Goal: Transaction & Acquisition: Purchase product/service

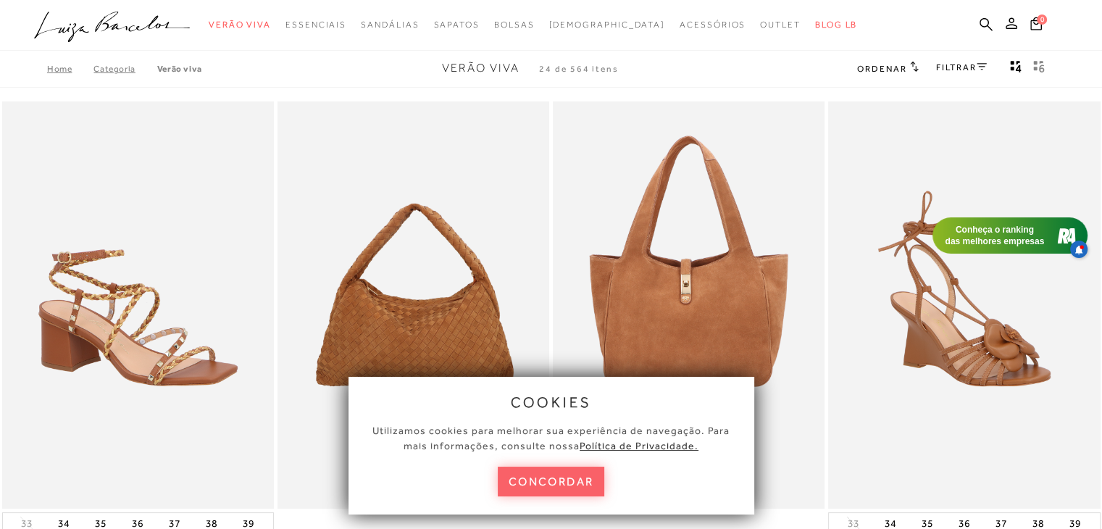
click at [528, 499] on div "cookies Utilizamos cookies para melhorar sua experiência de navegação. Para mai…" at bounding box center [552, 446] width 406 height 138
click at [522, 480] on button "concordar" at bounding box center [551, 482] width 107 height 30
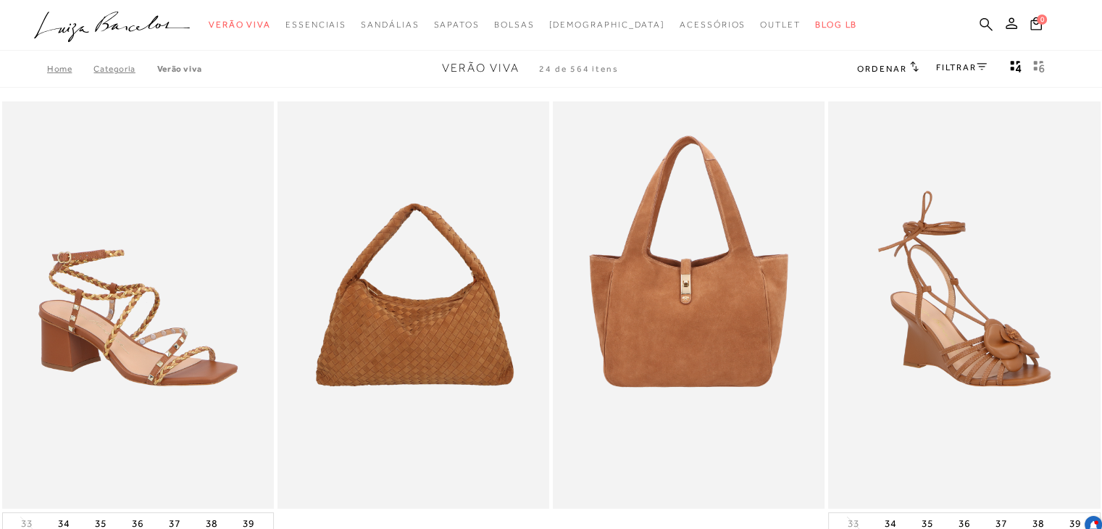
click at [983, 24] on icon at bounding box center [986, 24] width 13 height 14
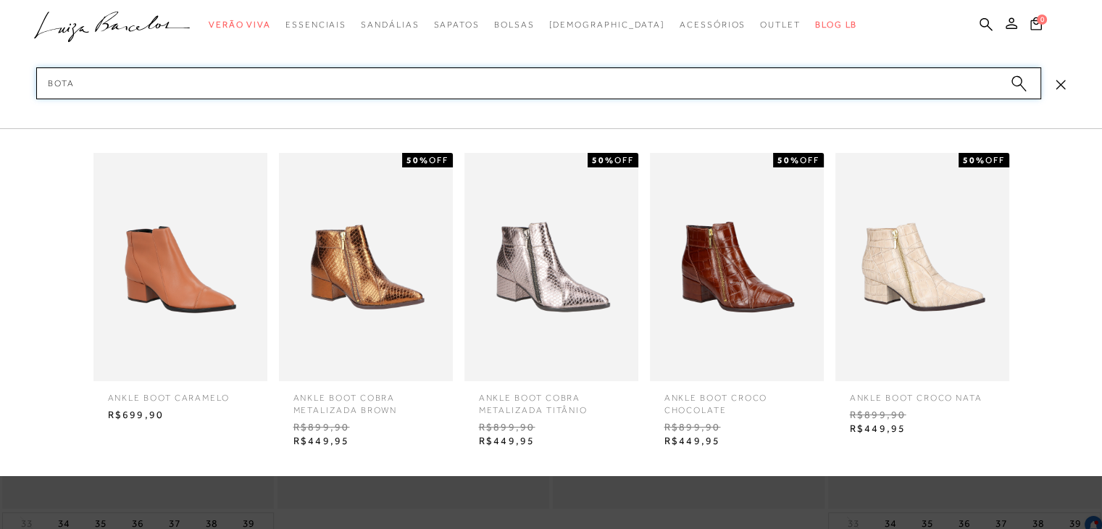
type input "bota"
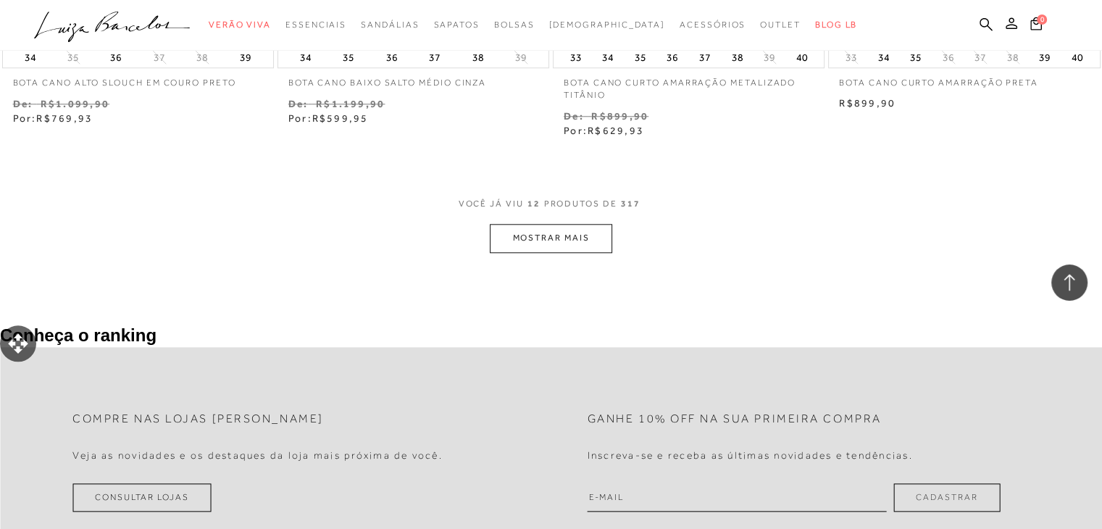
scroll to position [1511, 0]
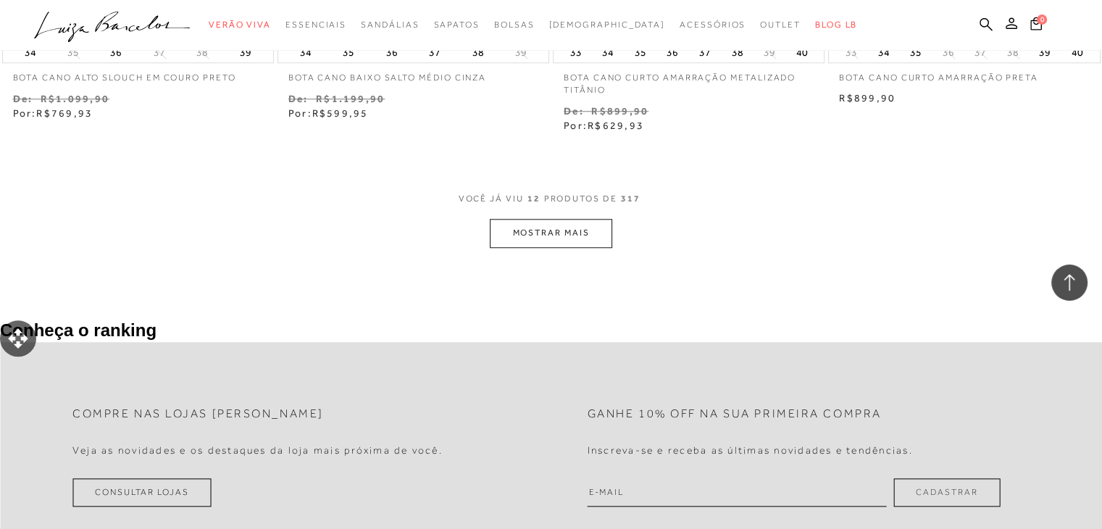
click at [557, 230] on button "MOSTRAR MAIS" at bounding box center [551, 233] width 122 height 28
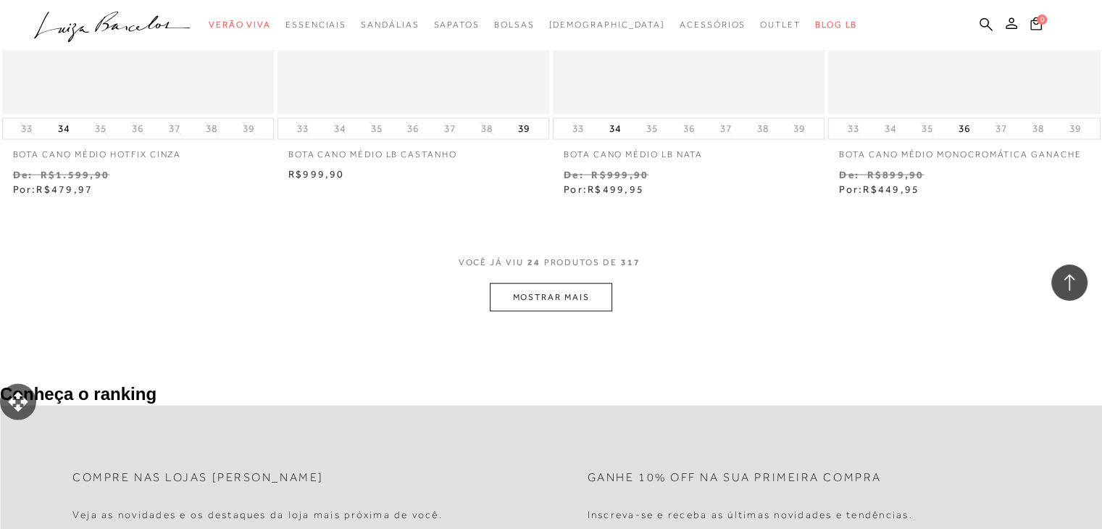
scroll to position [2981, 0]
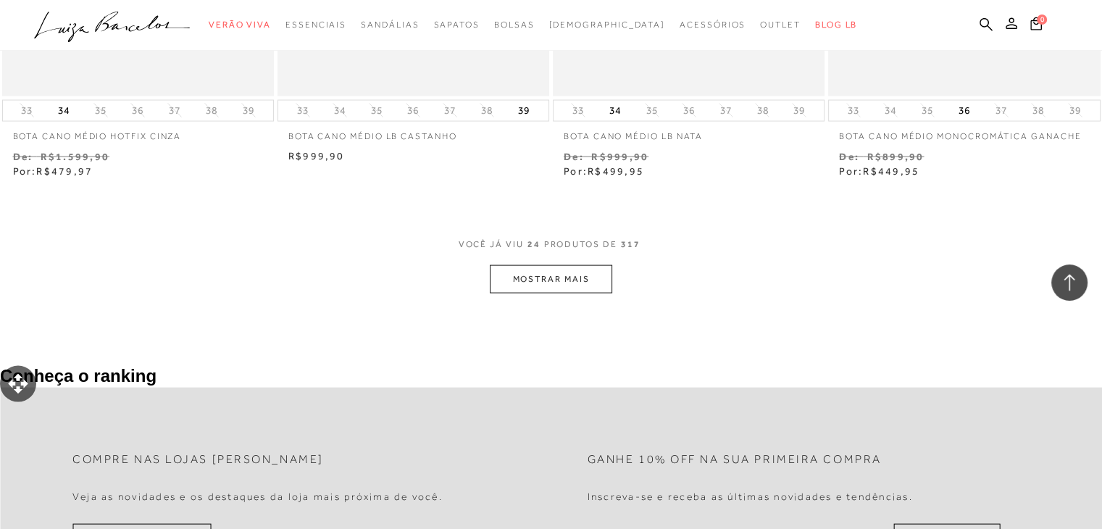
click at [538, 279] on button "MOSTRAR MAIS" at bounding box center [551, 279] width 122 height 28
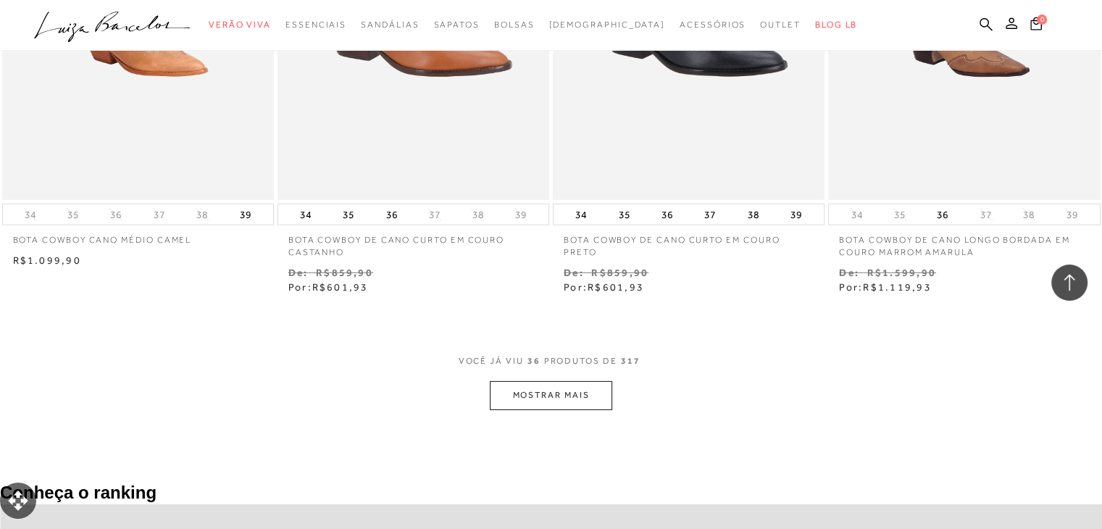
scroll to position [4424, 0]
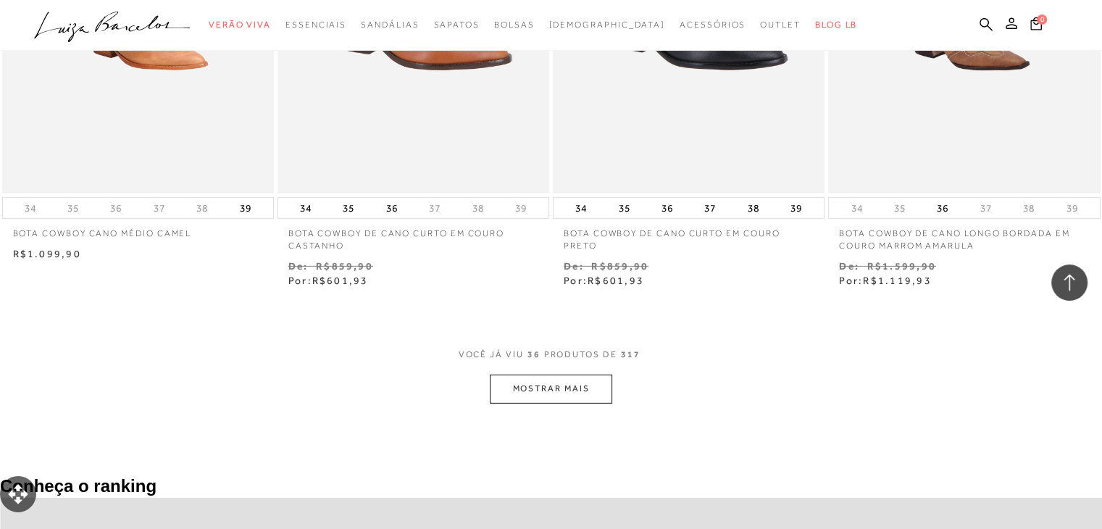
click at [516, 396] on button "MOSTRAR MAIS" at bounding box center [551, 389] width 122 height 28
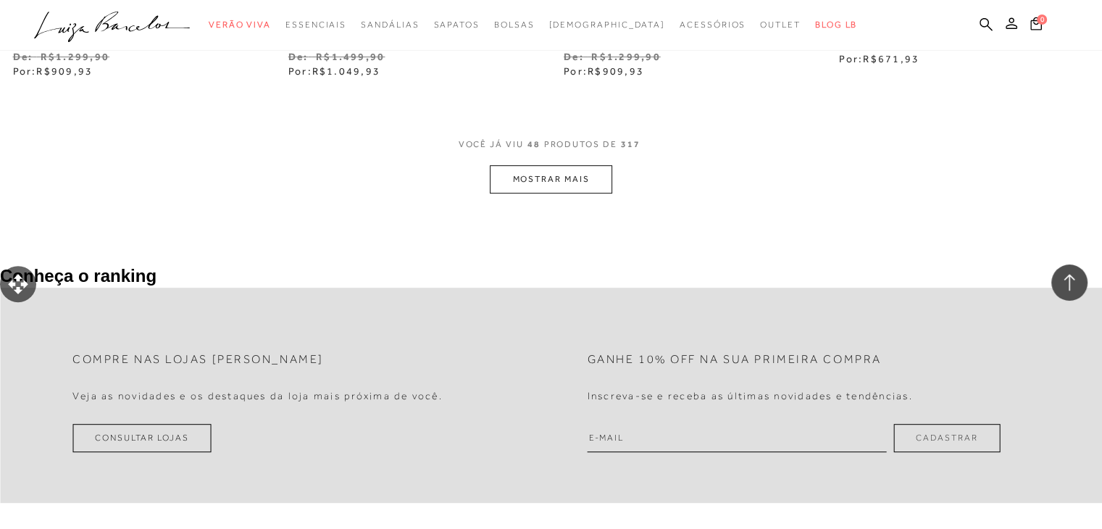
scroll to position [6194, 0]
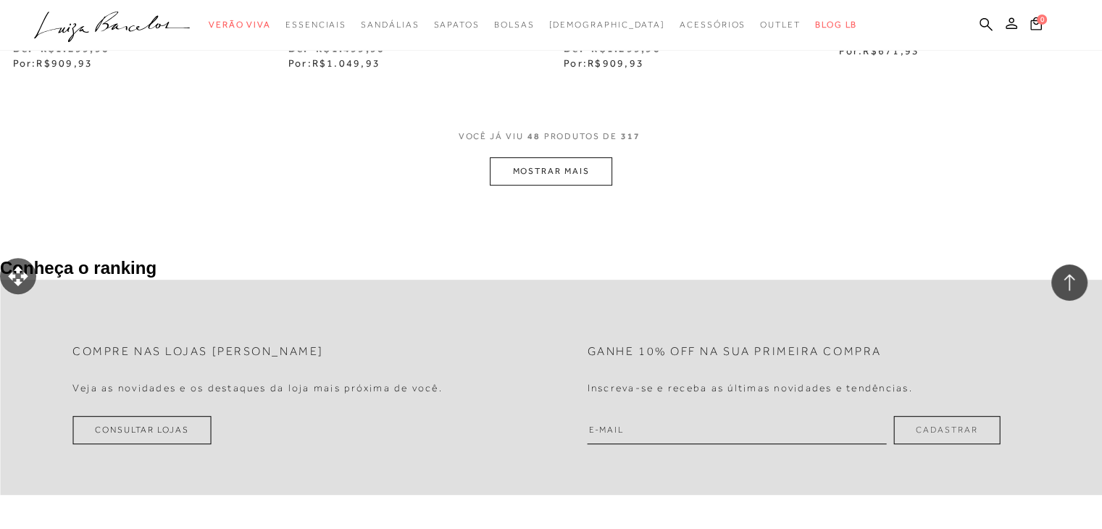
click at [528, 174] on button "MOSTRAR MAIS" at bounding box center [551, 171] width 122 height 28
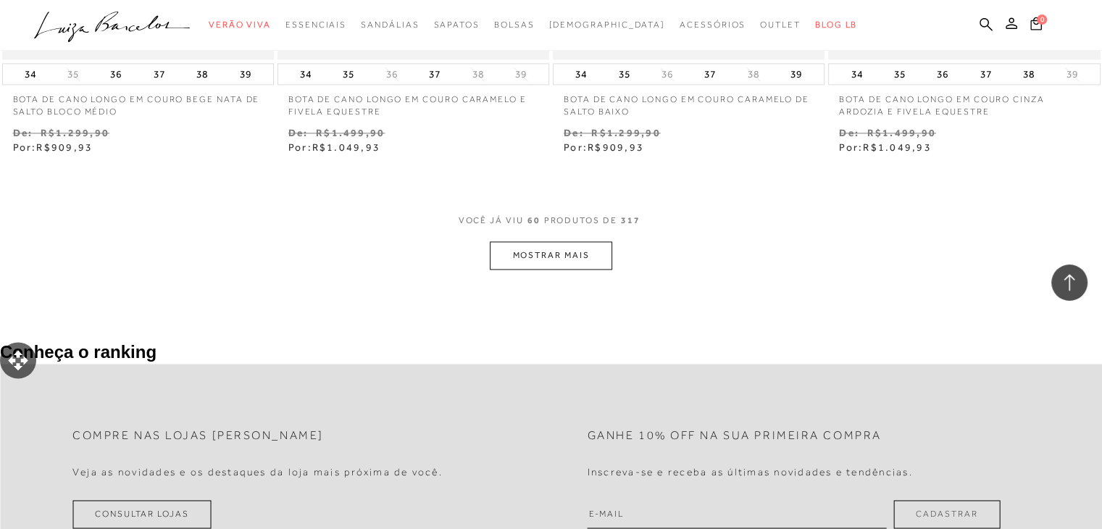
scroll to position [7691, 0]
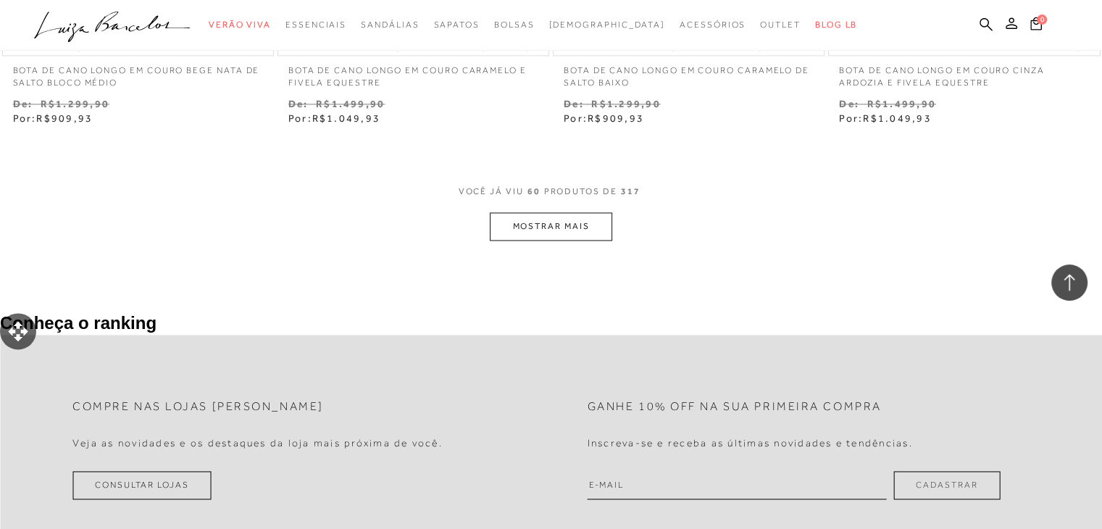
click at [564, 227] on button "MOSTRAR MAIS" at bounding box center [551, 226] width 122 height 28
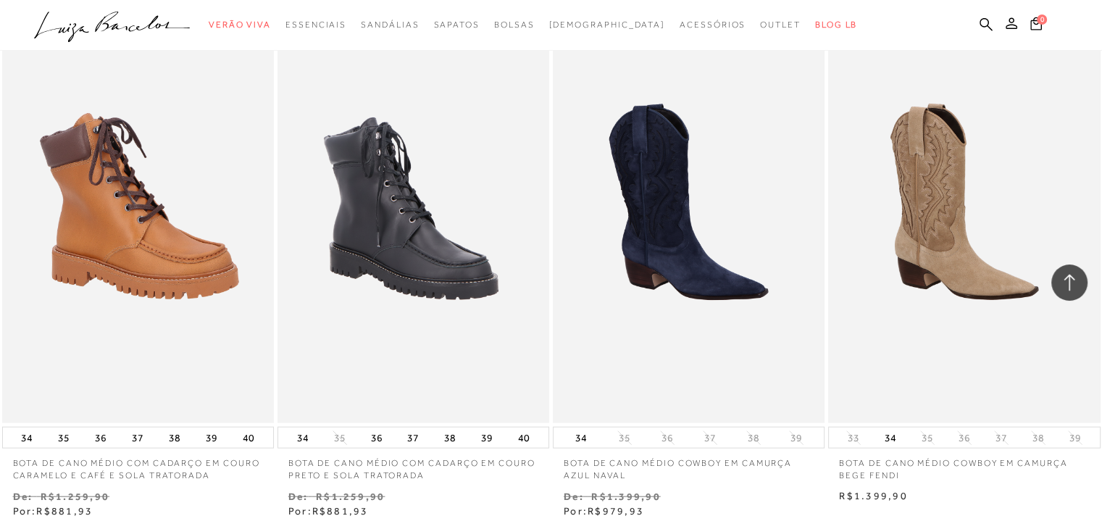
scroll to position [8929, 0]
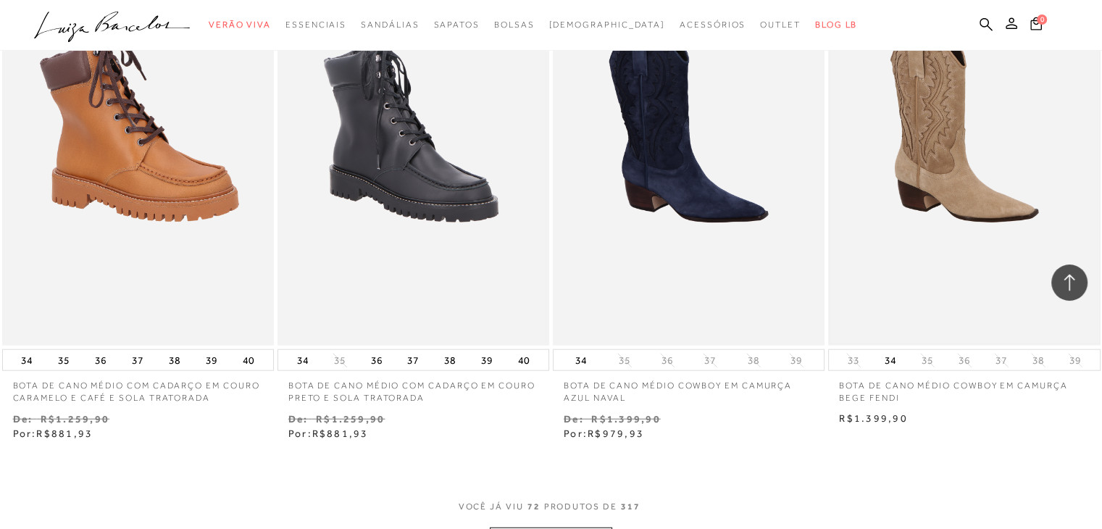
click at [953, 188] on img at bounding box center [964, 143] width 269 height 404
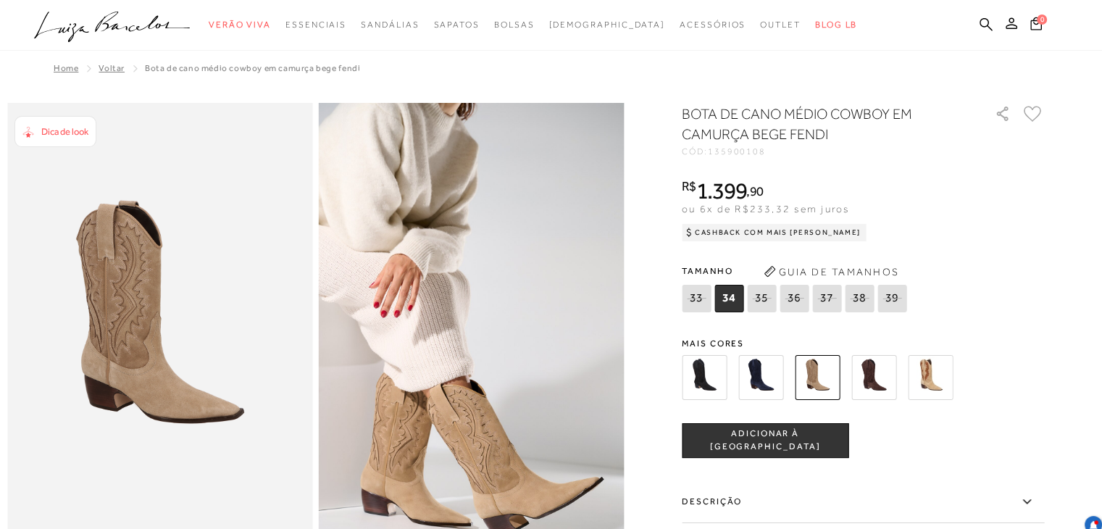
click at [881, 386] on div at bounding box center [846, 378] width 337 height 54
click at [893, 400] on img at bounding box center [874, 377] width 45 height 45
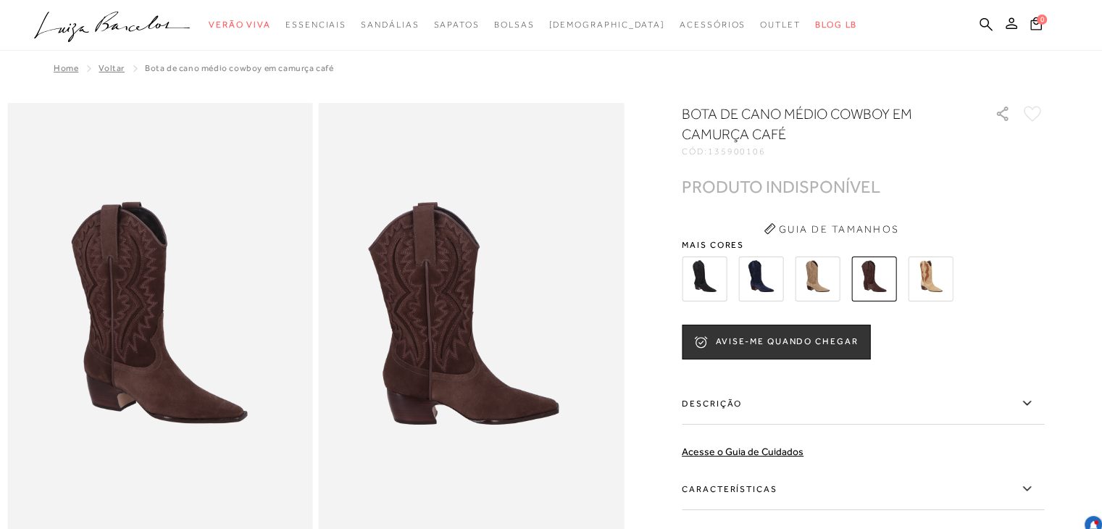
click at [934, 287] on img at bounding box center [930, 279] width 45 height 45
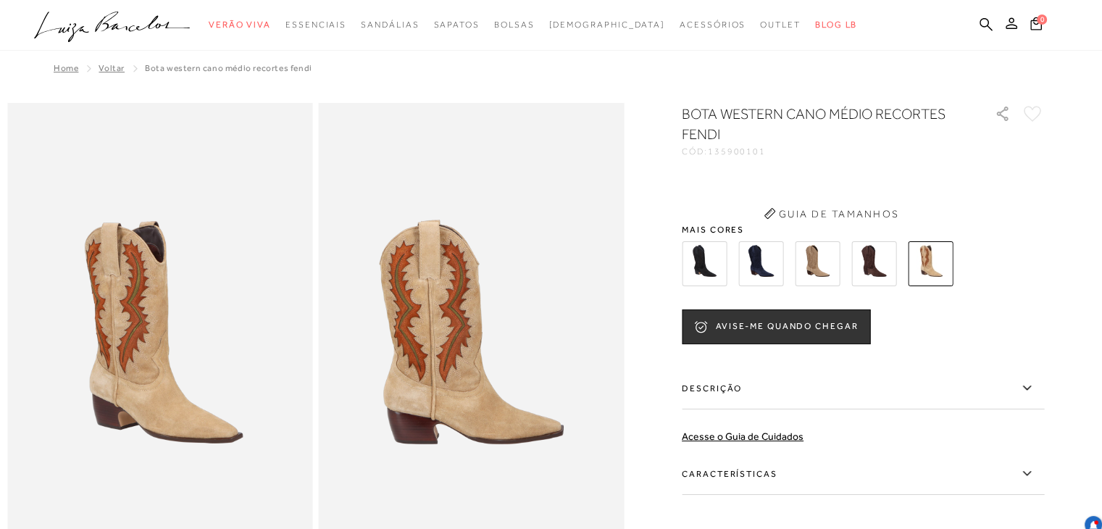
click at [893, 254] on img at bounding box center [874, 263] width 45 height 45
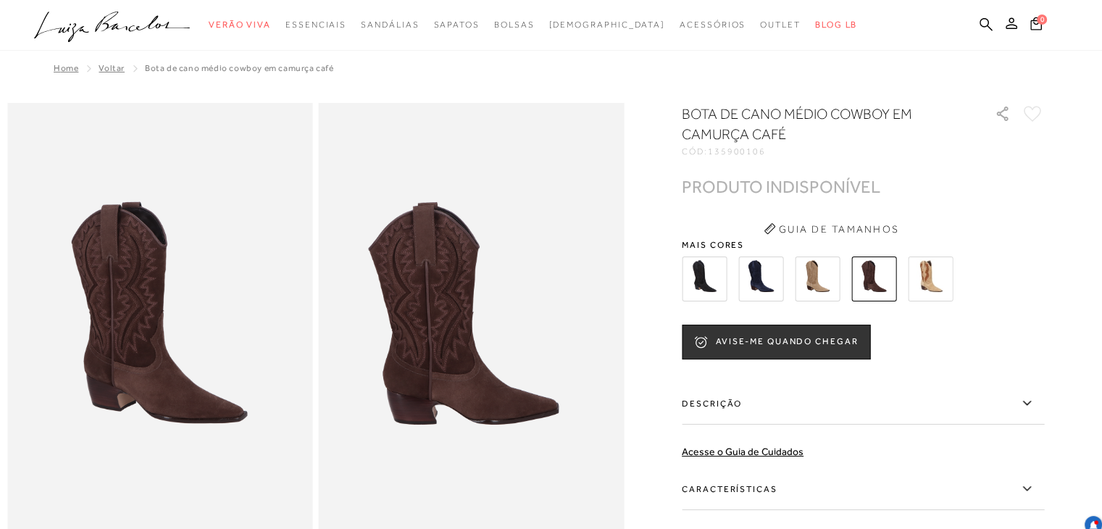
click at [715, 278] on img at bounding box center [704, 279] width 45 height 45
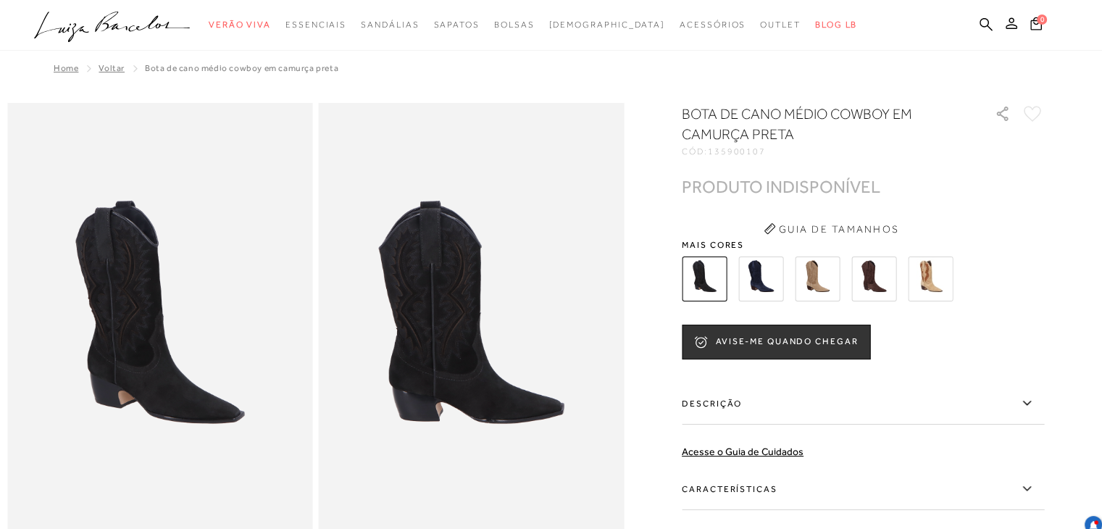
click at [884, 276] on img at bounding box center [874, 279] width 45 height 45
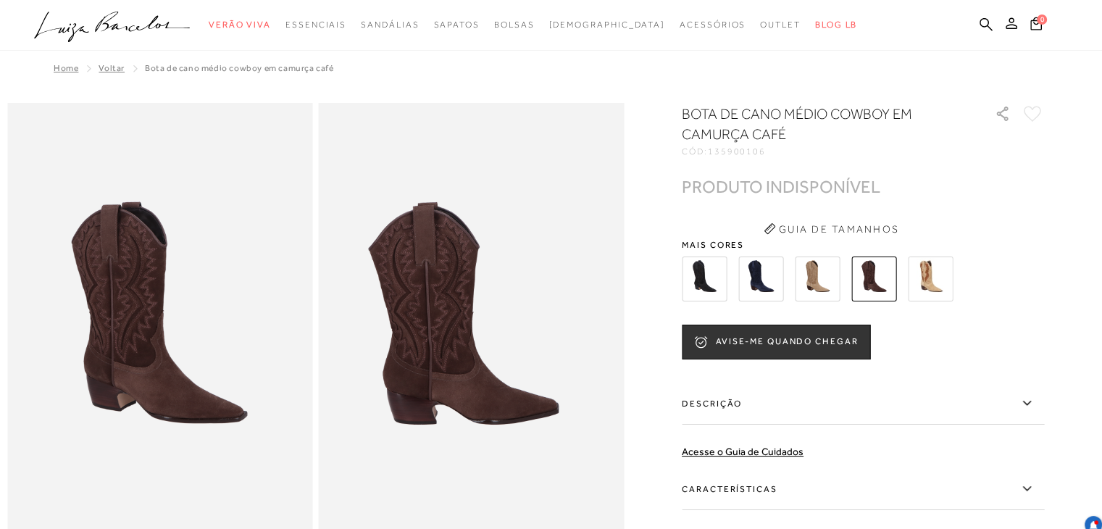
click at [1095, 115] on div at bounding box center [551, 486] width 1088 height 767
click at [104, 73] on div "Home Voltar BOTA DE CANO MÉDIO COWBOY EM CAMURÇA CAFÉ" at bounding box center [551, 70] width 1088 height 38
click at [101, 70] on span "Voltar" at bounding box center [112, 68] width 26 height 10
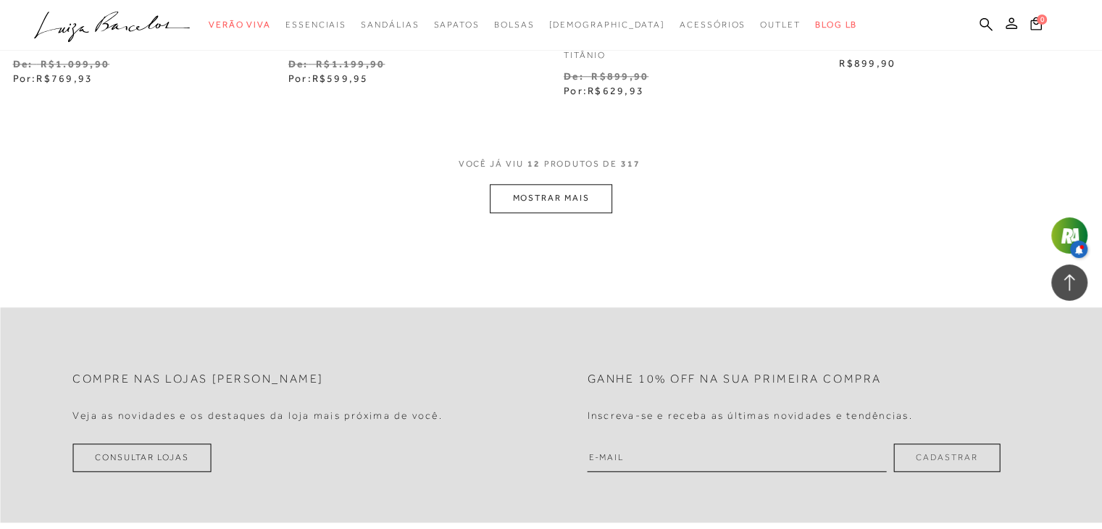
scroll to position [1594, 0]
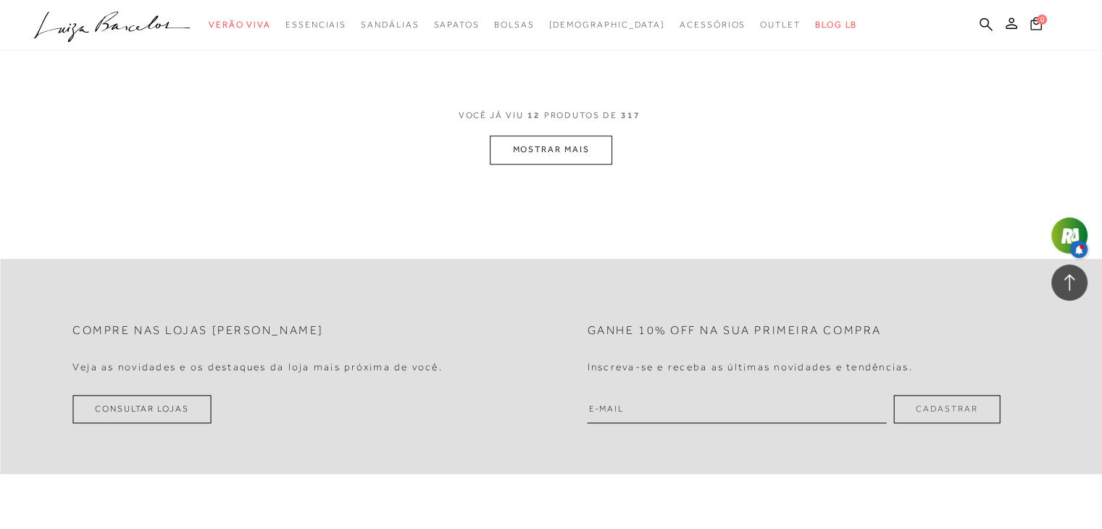
click at [537, 154] on button "MOSTRAR MAIS" at bounding box center [551, 150] width 122 height 28
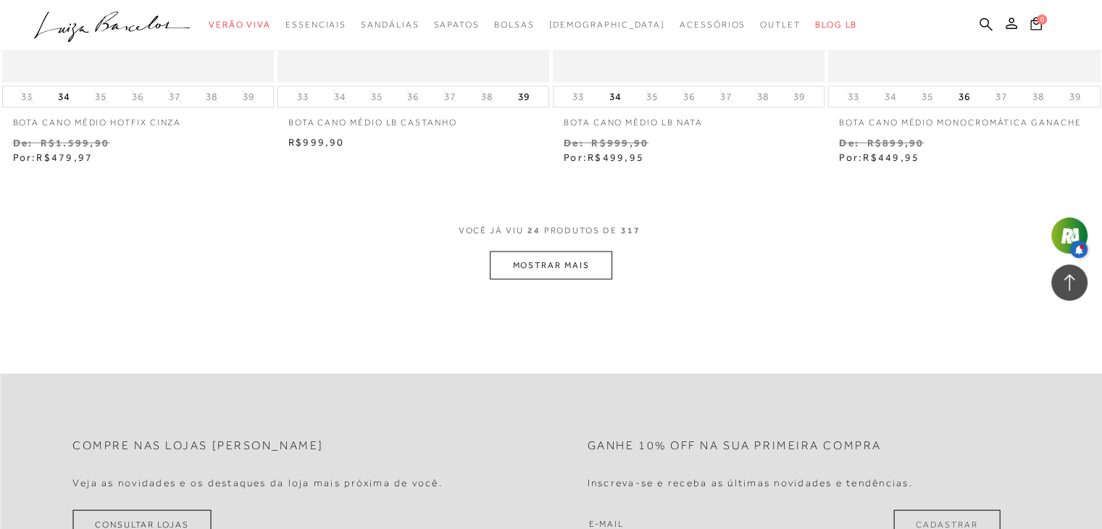
scroll to position [3092, 0]
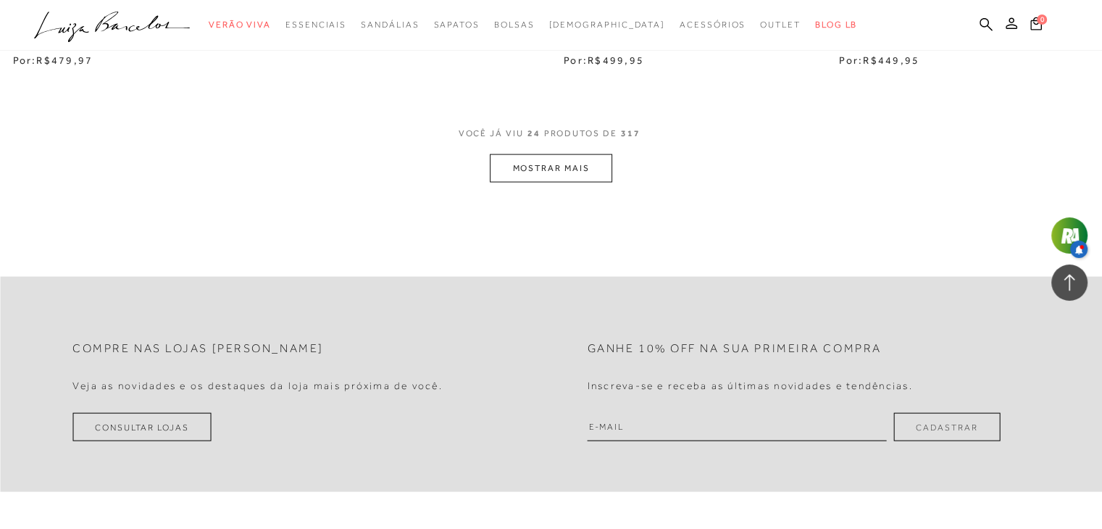
click at [513, 164] on button "MOSTRAR MAIS" at bounding box center [551, 168] width 122 height 28
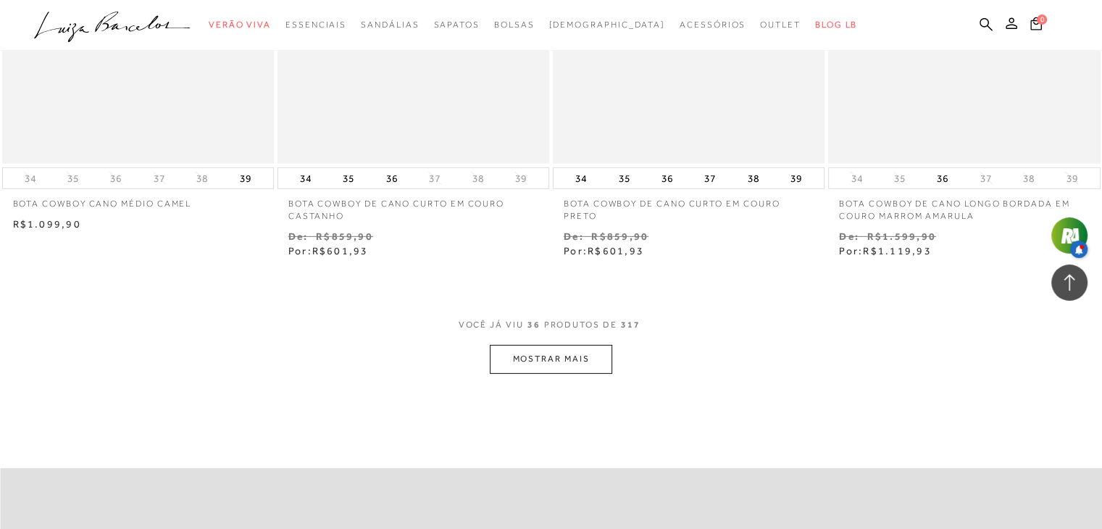
scroll to position [4522, 0]
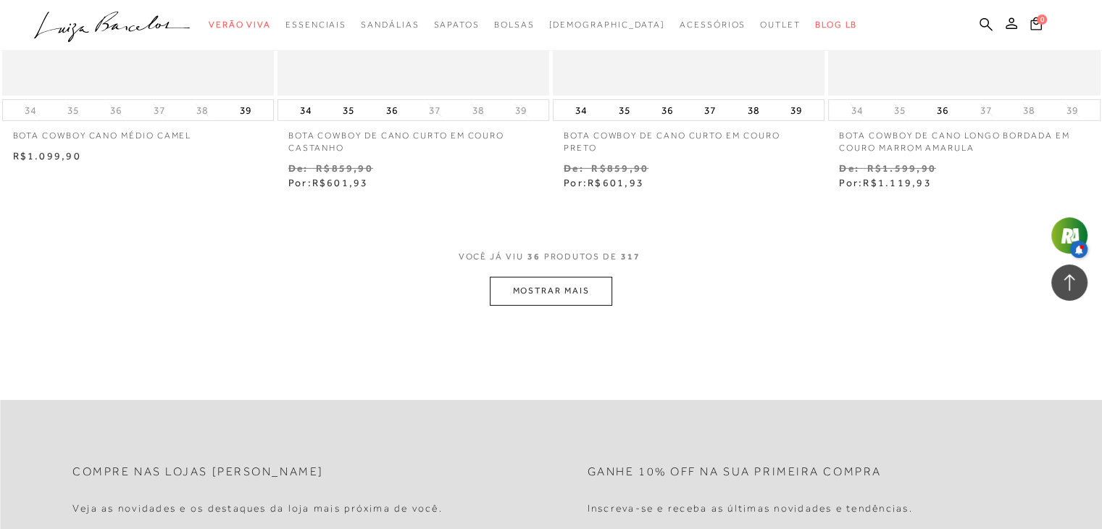
click at [543, 294] on button "MOSTRAR MAIS" at bounding box center [551, 291] width 122 height 28
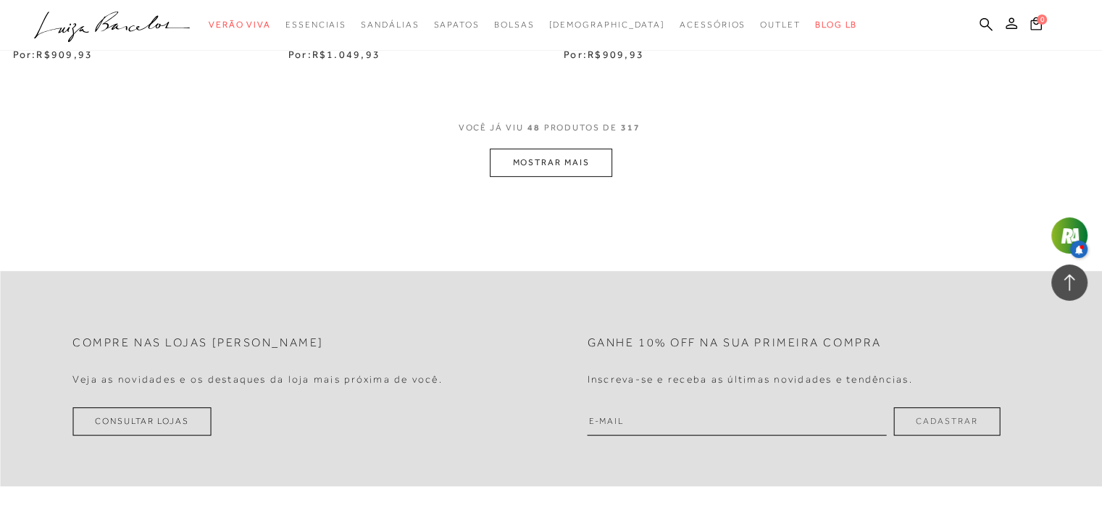
scroll to position [6212, 0]
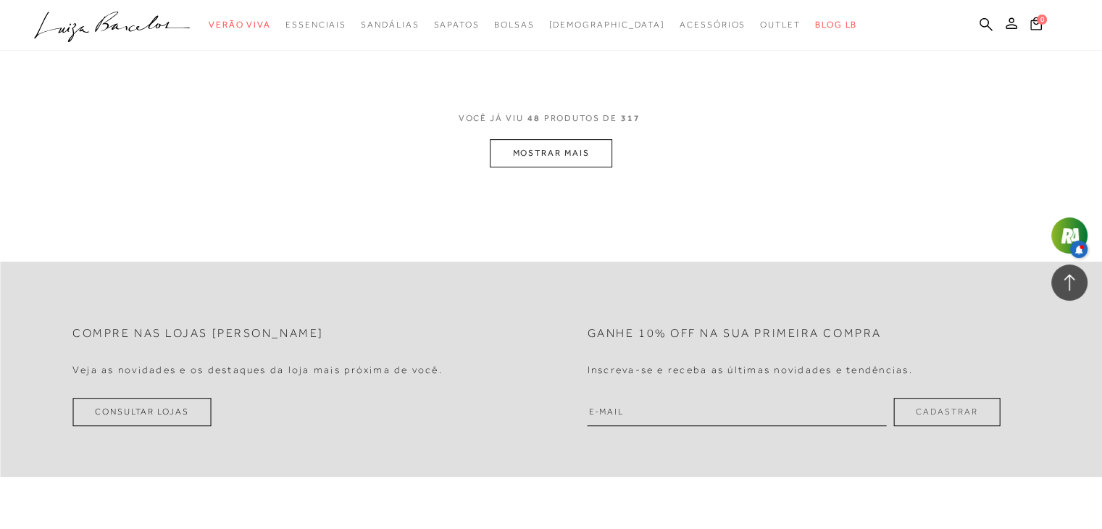
click at [559, 159] on button "MOSTRAR MAIS" at bounding box center [551, 153] width 122 height 28
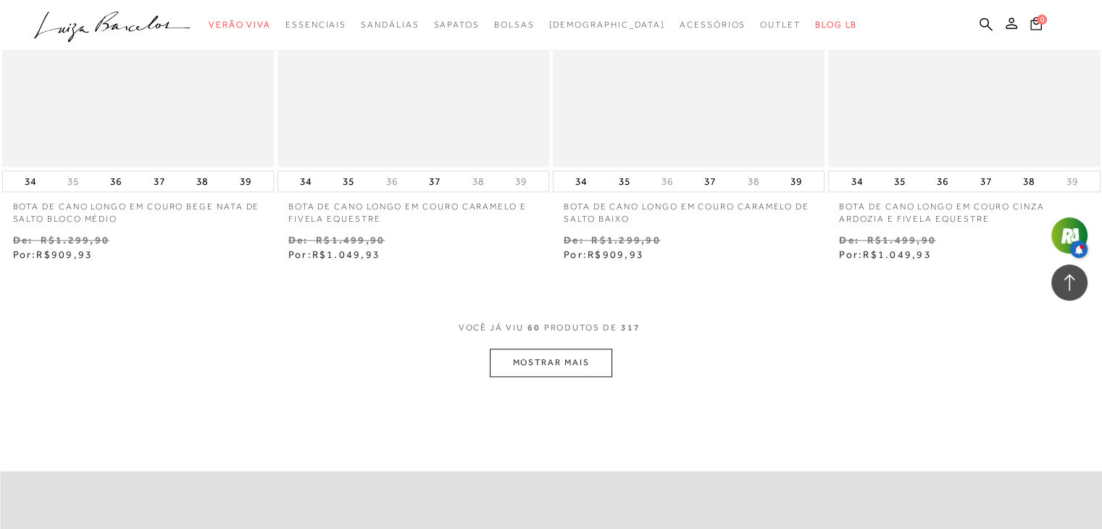
scroll to position [7633, 0]
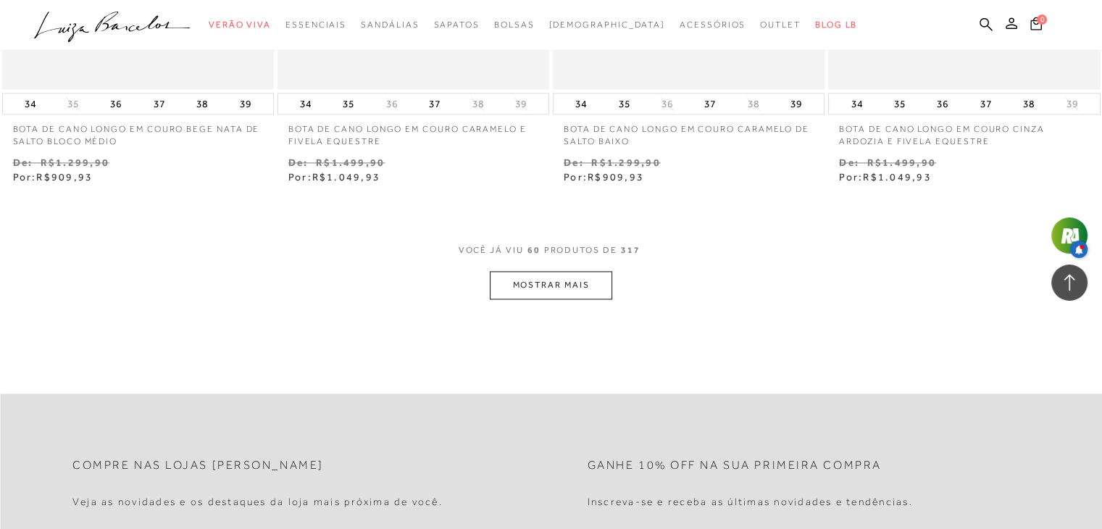
click at [571, 281] on button "MOSTRAR MAIS" at bounding box center [551, 285] width 122 height 28
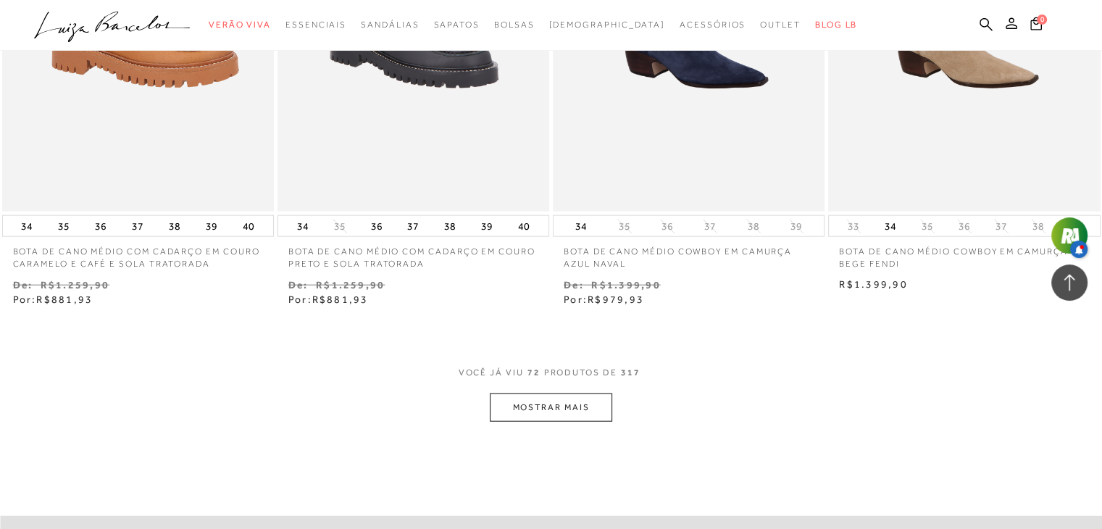
scroll to position [9198, 0]
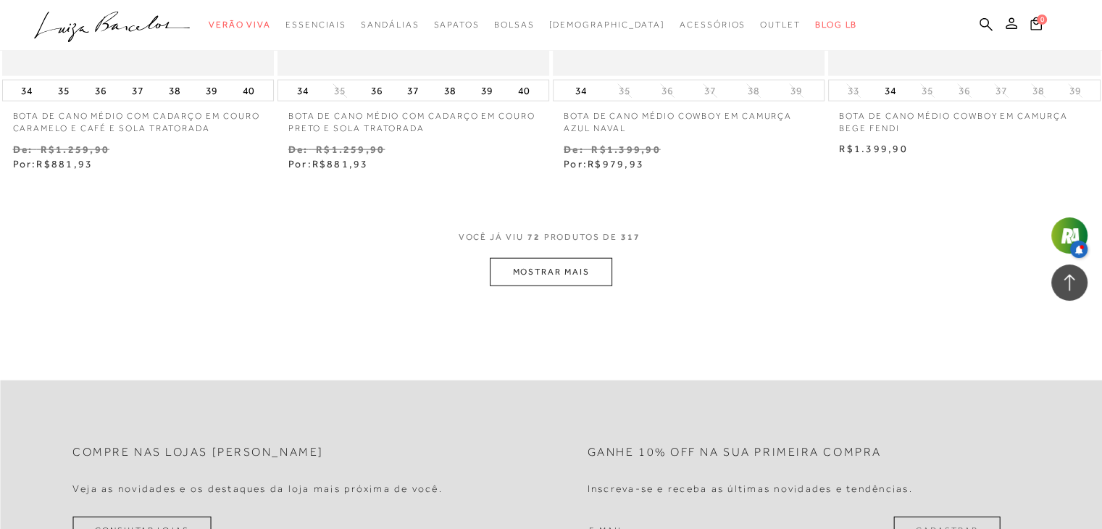
click at [576, 272] on button "MOSTRAR MAIS" at bounding box center [551, 272] width 122 height 28
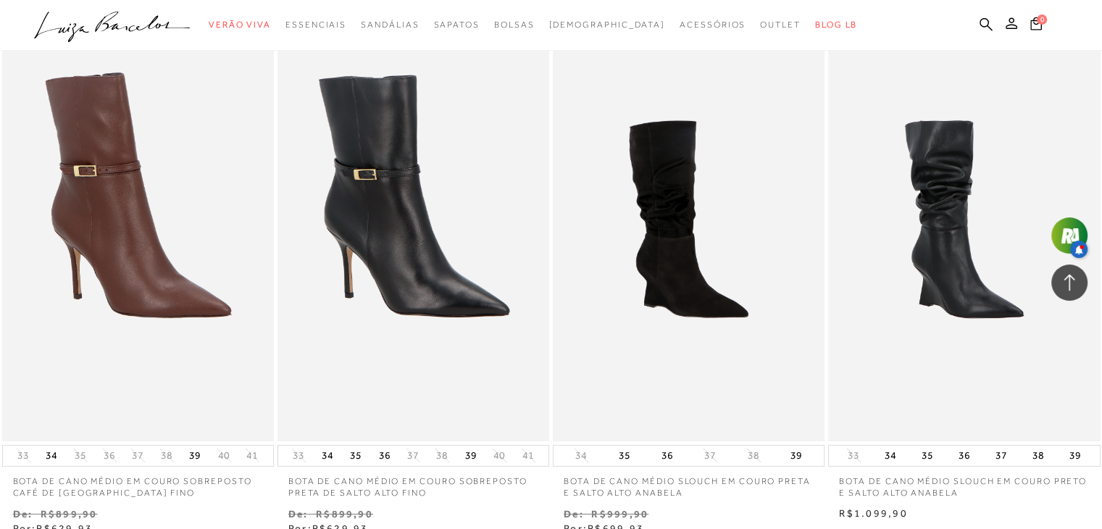
scroll to position [10511, 0]
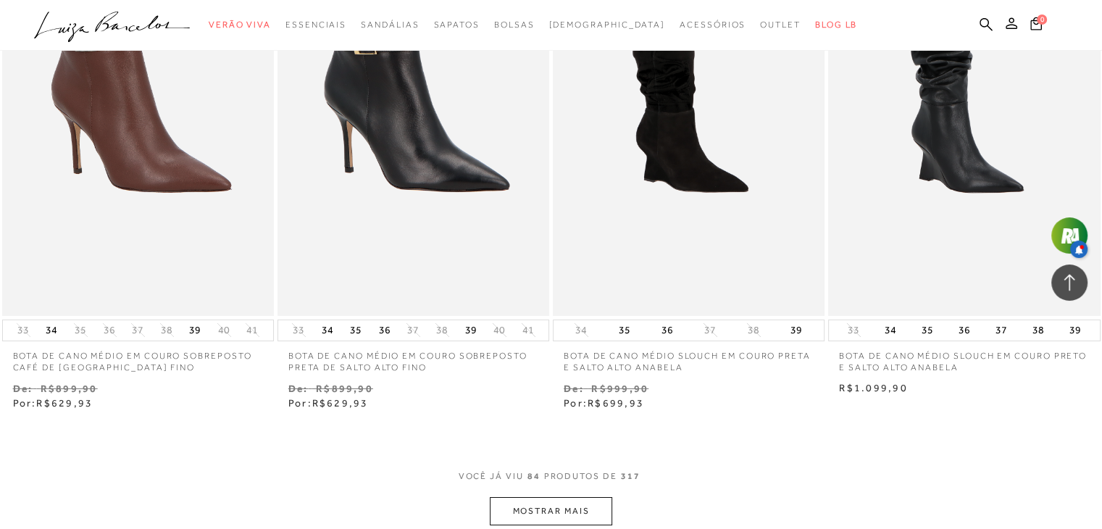
click at [554, 497] on button "MOSTRAR MAIS" at bounding box center [551, 511] width 122 height 28
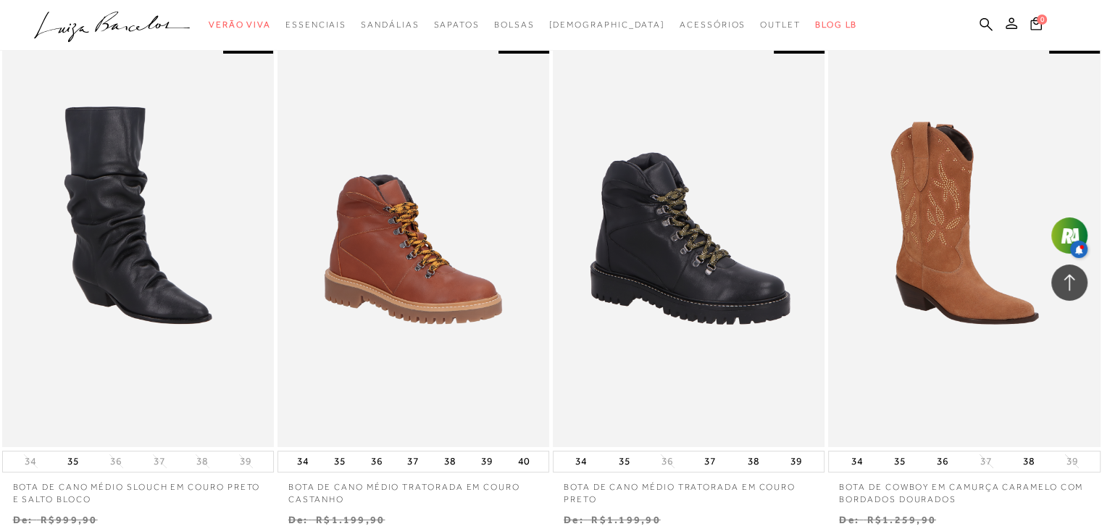
scroll to position [10936, 0]
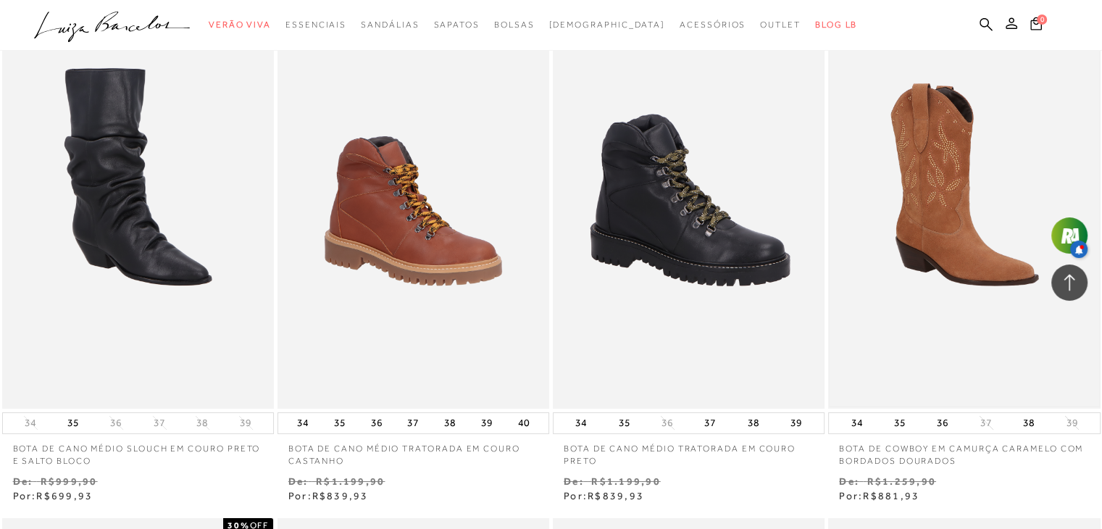
click at [978, 265] on img at bounding box center [964, 205] width 269 height 404
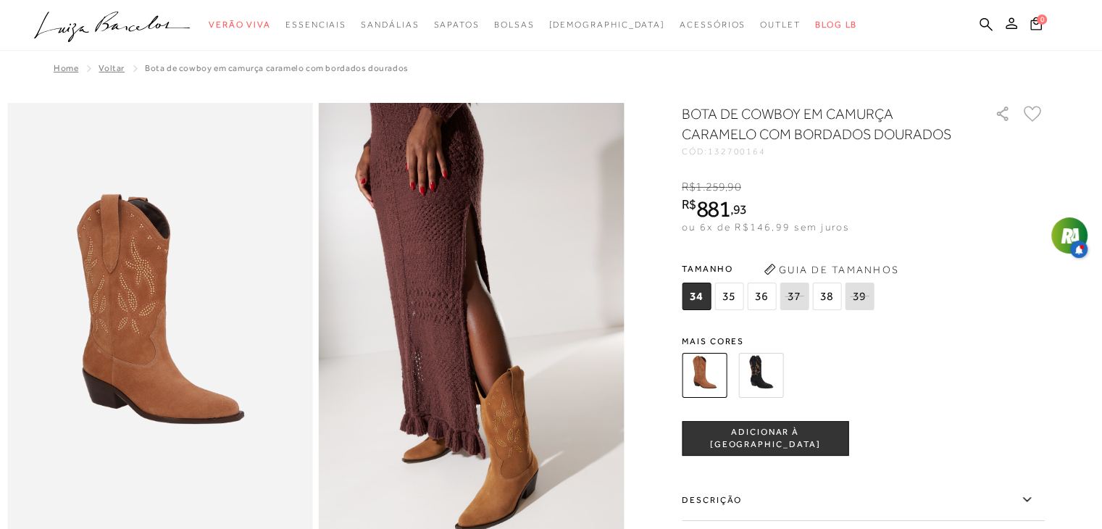
click at [746, 377] on img at bounding box center [760, 375] width 45 height 45
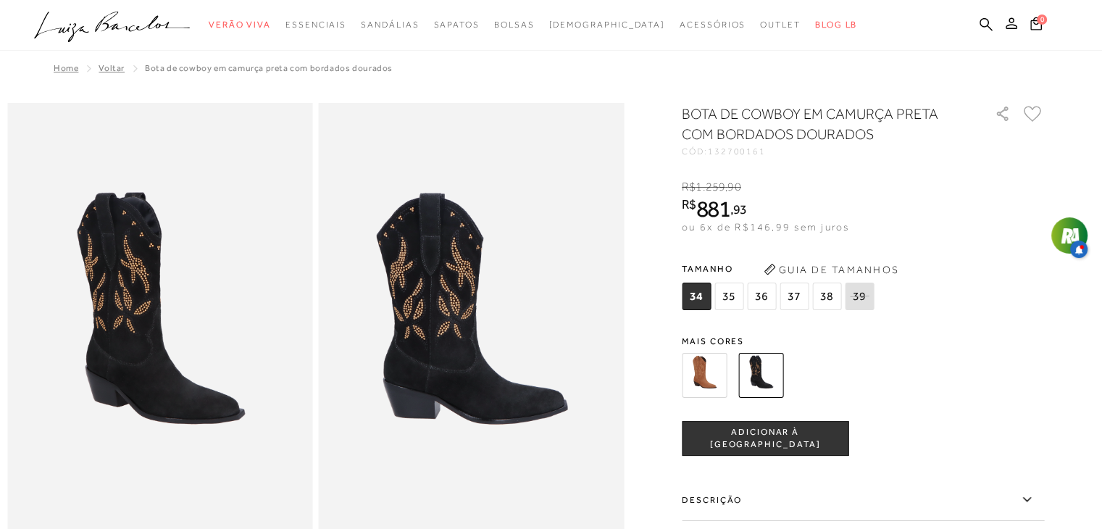
click at [710, 370] on img at bounding box center [704, 375] width 45 height 45
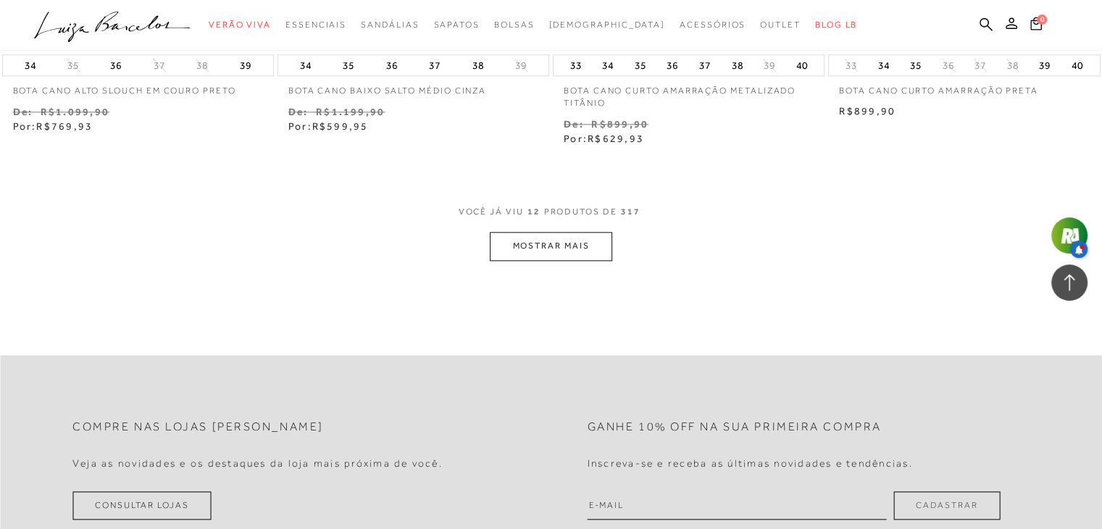
scroll to position [1558, 0]
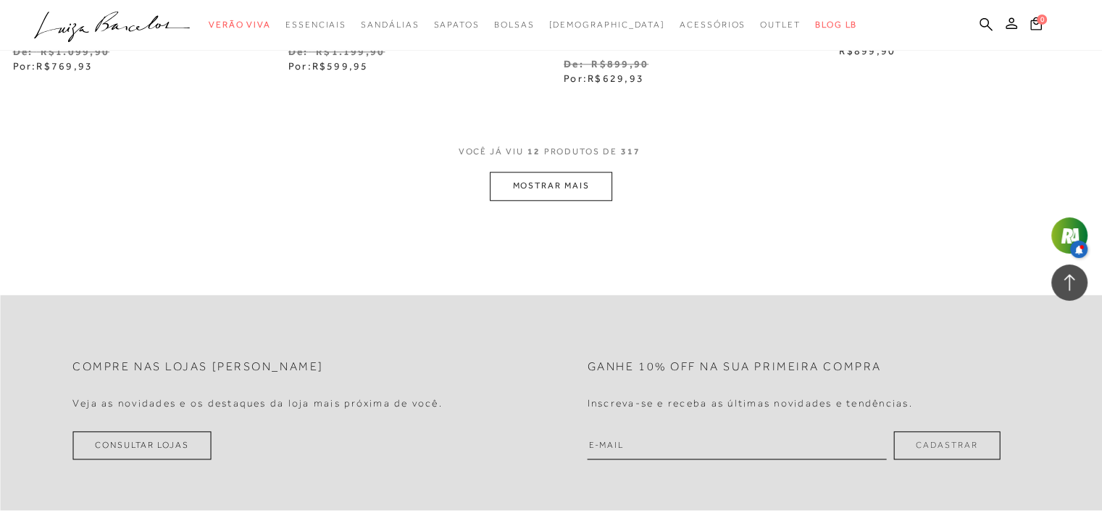
click at [570, 181] on button "MOSTRAR MAIS" at bounding box center [551, 186] width 122 height 28
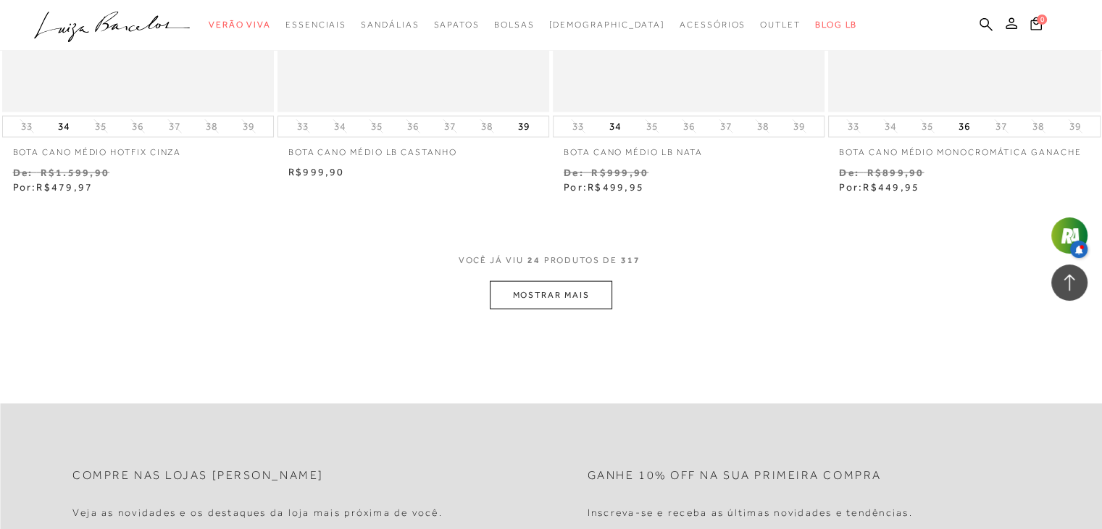
scroll to position [2974, 0]
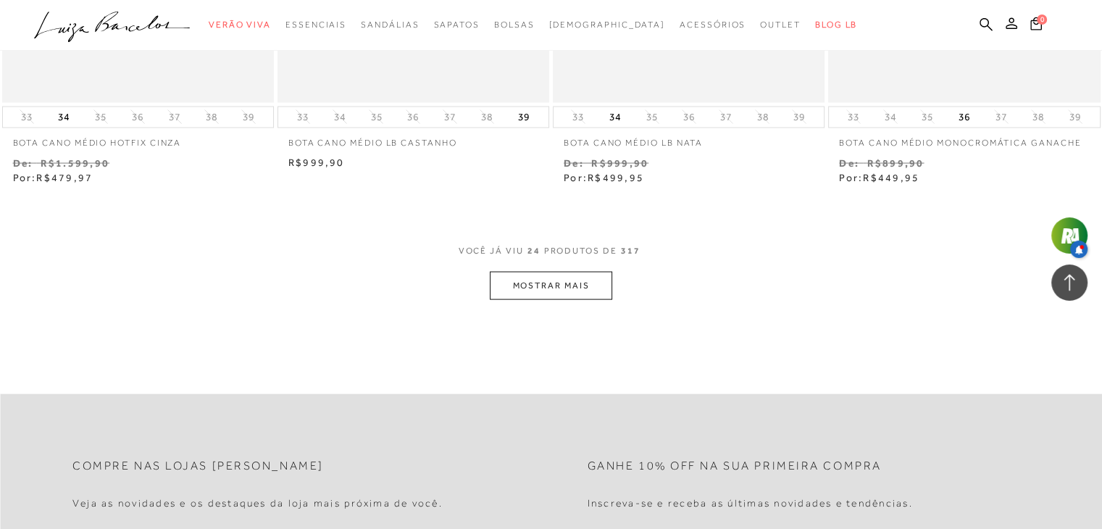
click at [562, 285] on button "MOSTRAR MAIS" at bounding box center [551, 286] width 122 height 28
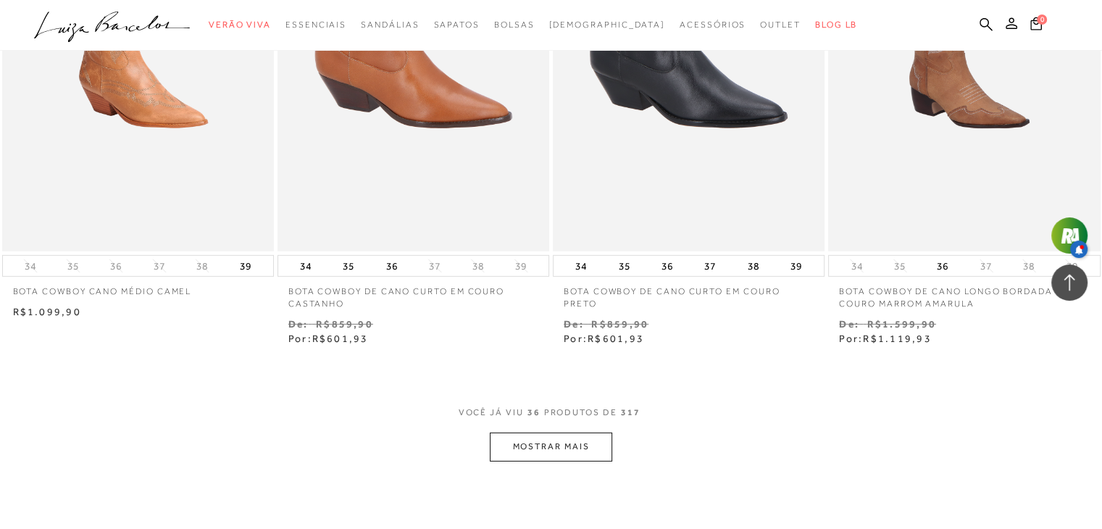
scroll to position [4372, 0]
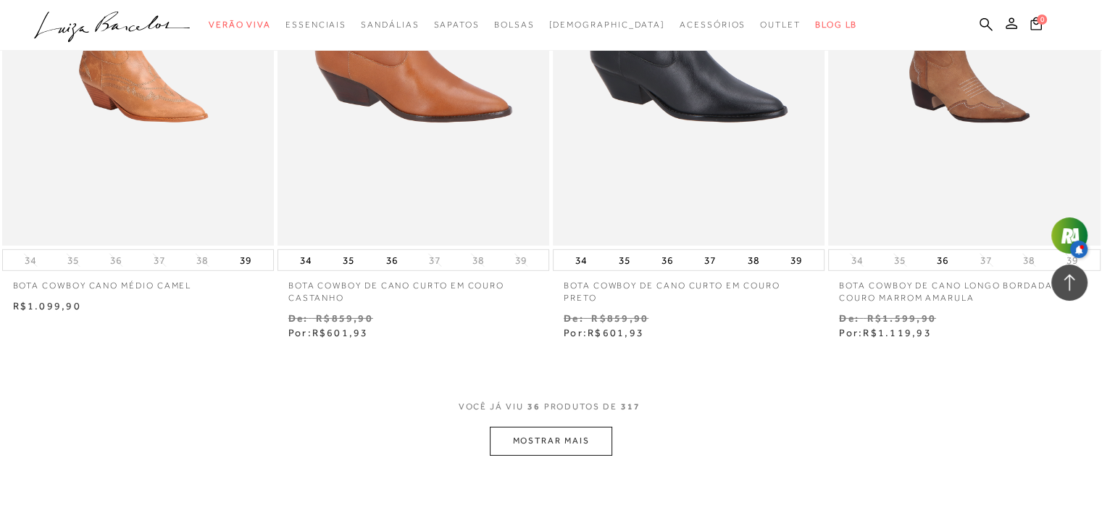
click at [536, 441] on button "MOSTRAR MAIS" at bounding box center [551, 441] width 122 height 28
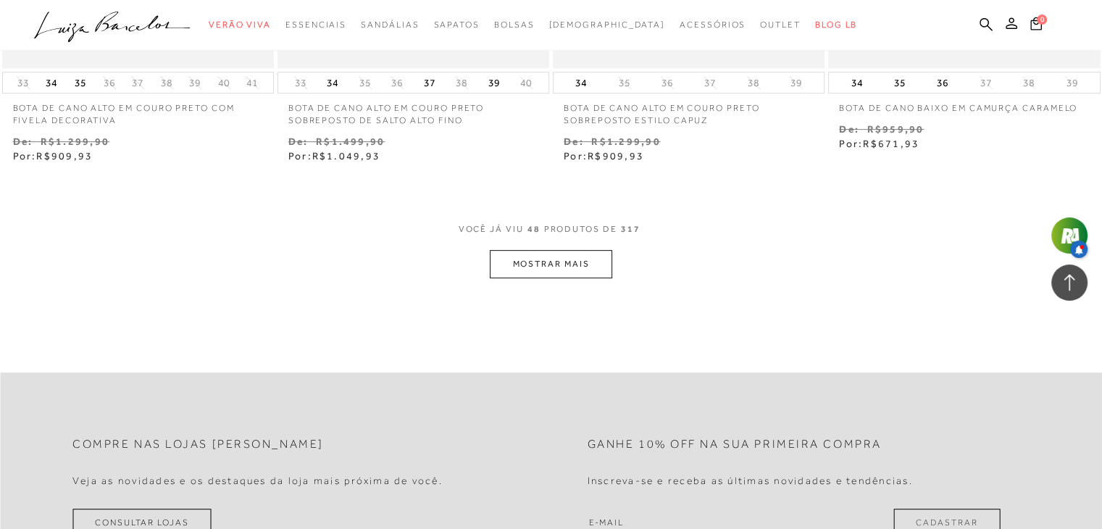
scroll to position [6111, 0]
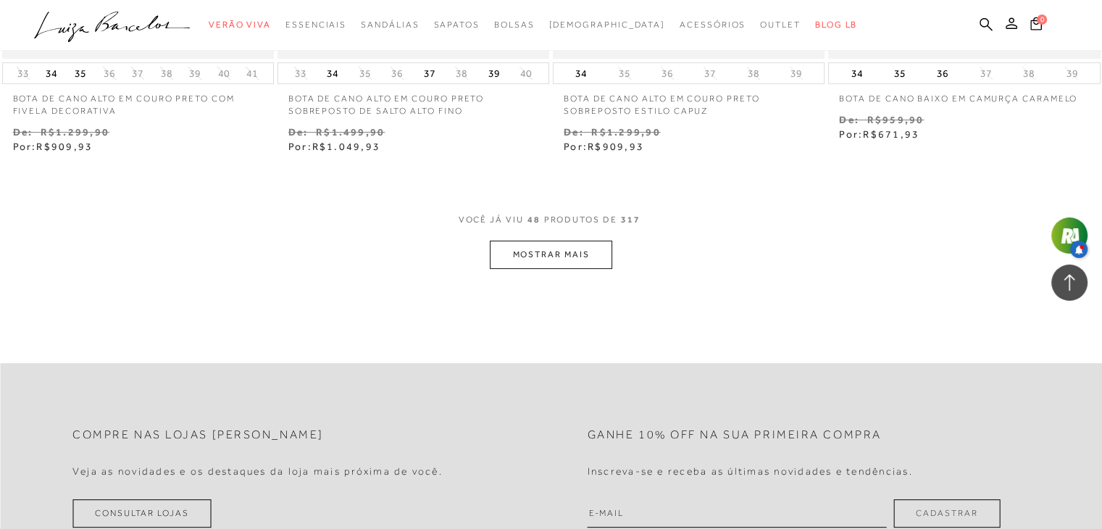
click at [575, 254] on button "MOSTRAR MAIS" at bounding box center [551, 255] width 122 height 28
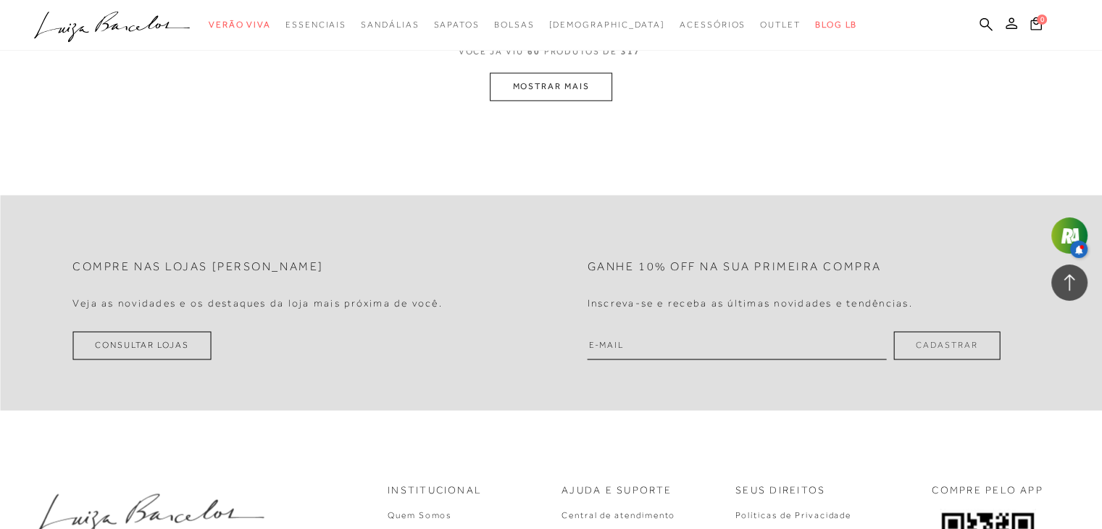
scroll to position [7841, 0]
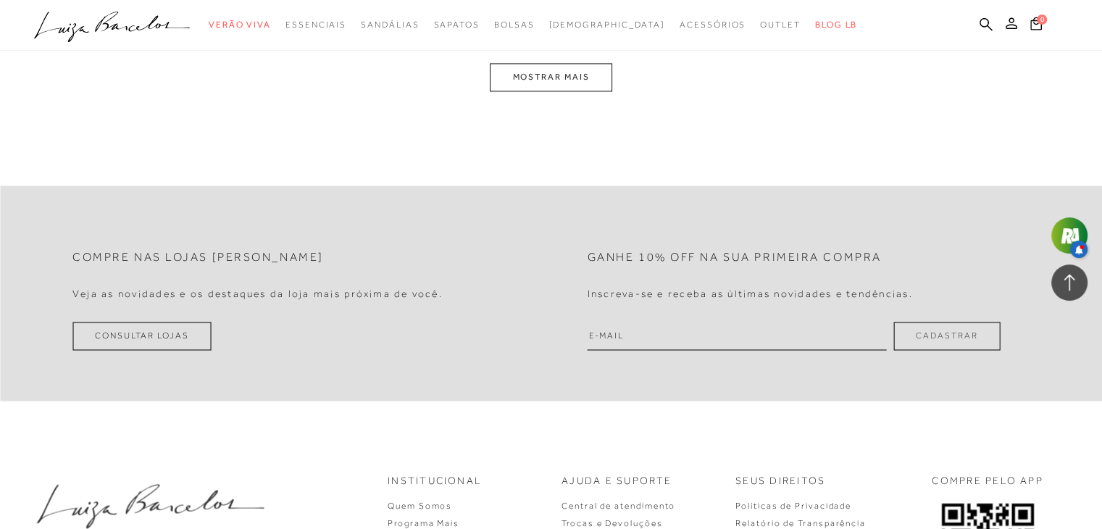
click at [551, 84] on button "MOSTRAR MAIS" at bounding box center [551, 77] width 122 height 28
click at [523, 76] on button "MOSTRAR MAIS" at bounding box center [551, 78] width 122 height 28
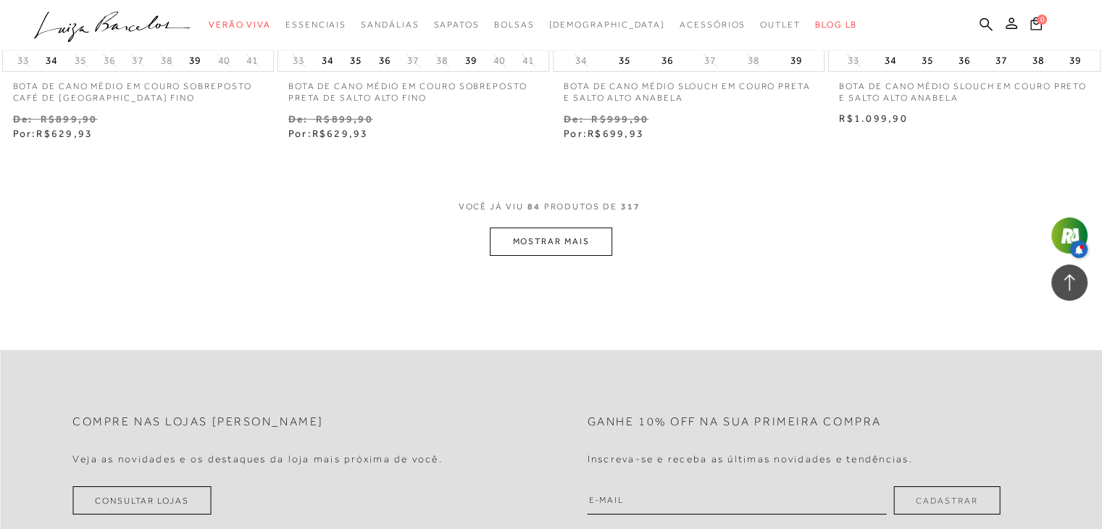
scroll to position [10946, 0]
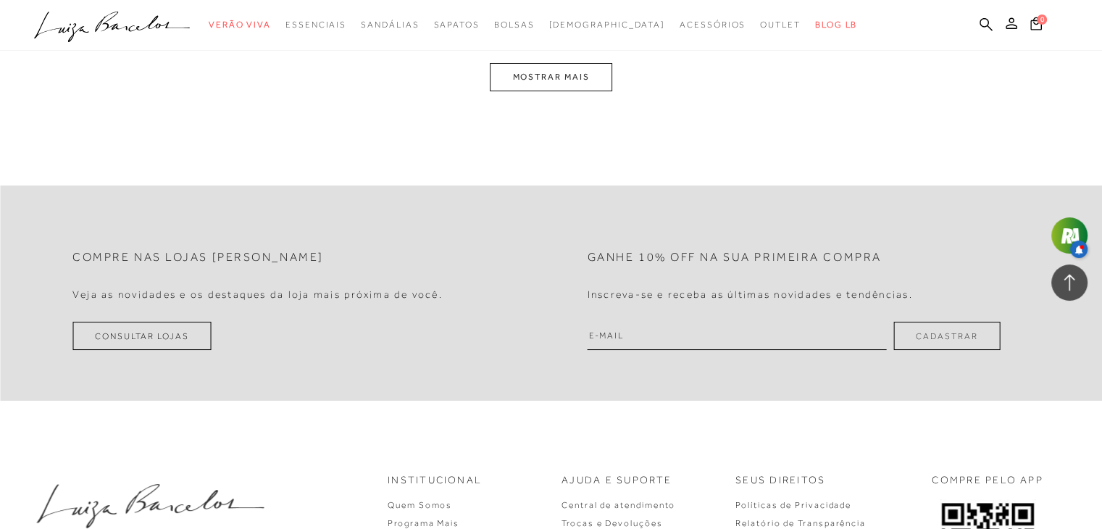
click at [562, 80] on button "MOSTRAR MAIS" at bounding box center [551, 77] width 122 height 28
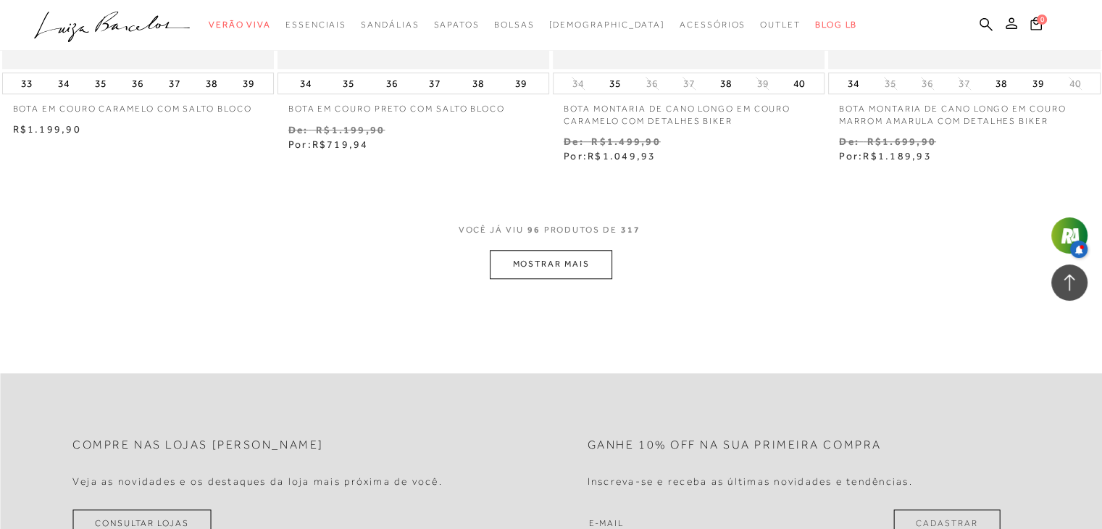
scroll to position [12295, 0]
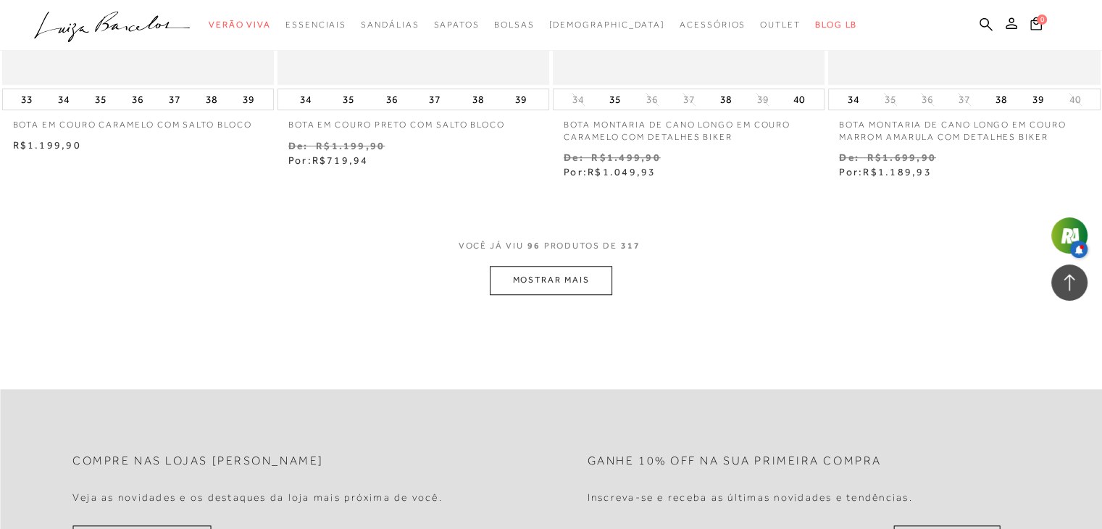
click at [502, 281] on button "MOSTRAR MAIS" at bounding box center [551, 280] width 122 height 28
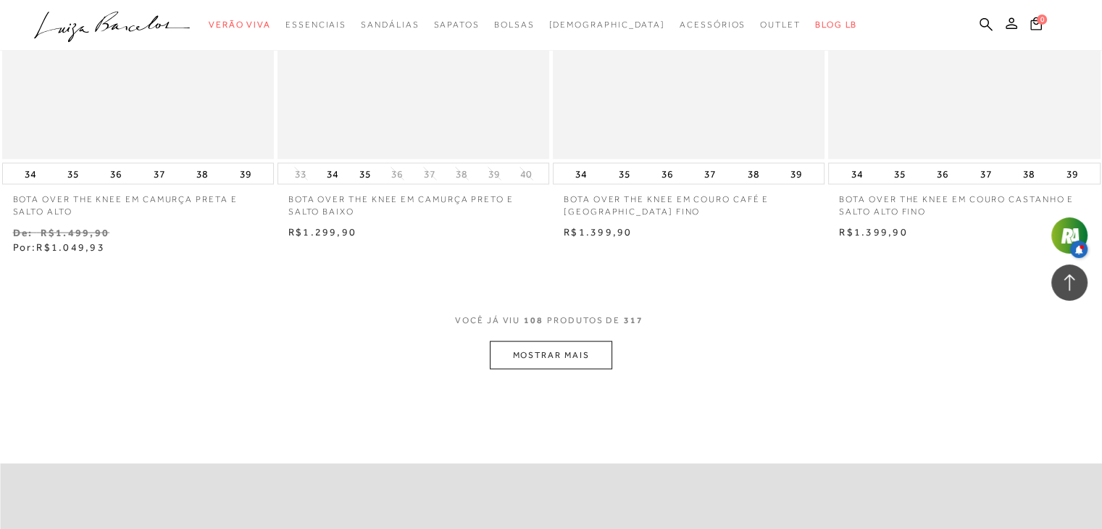
scroll to position [13793, 0]
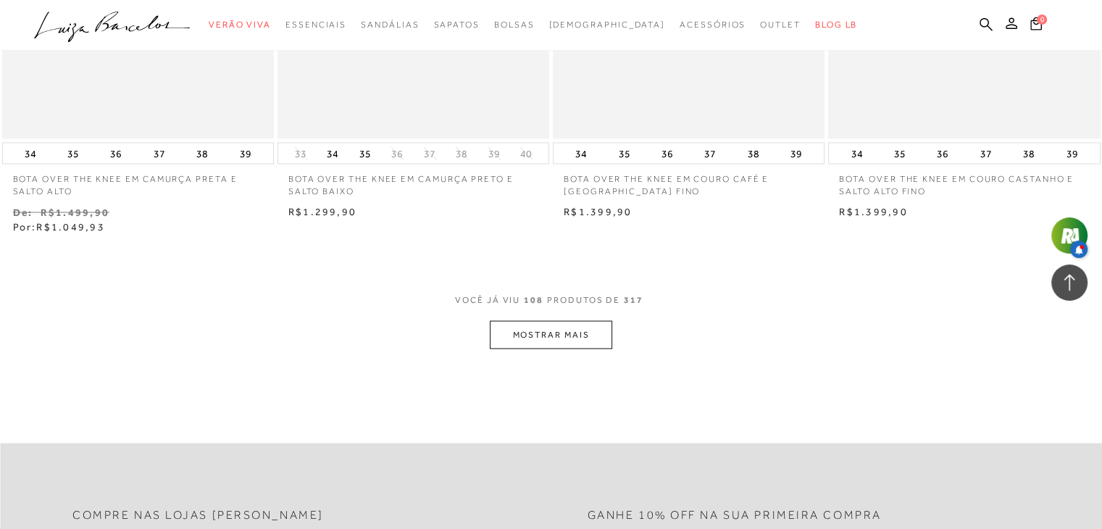
click at [552, 326] on button "MOSTRAR MAIS" at bounding box center [551, 335] width 122 height 28
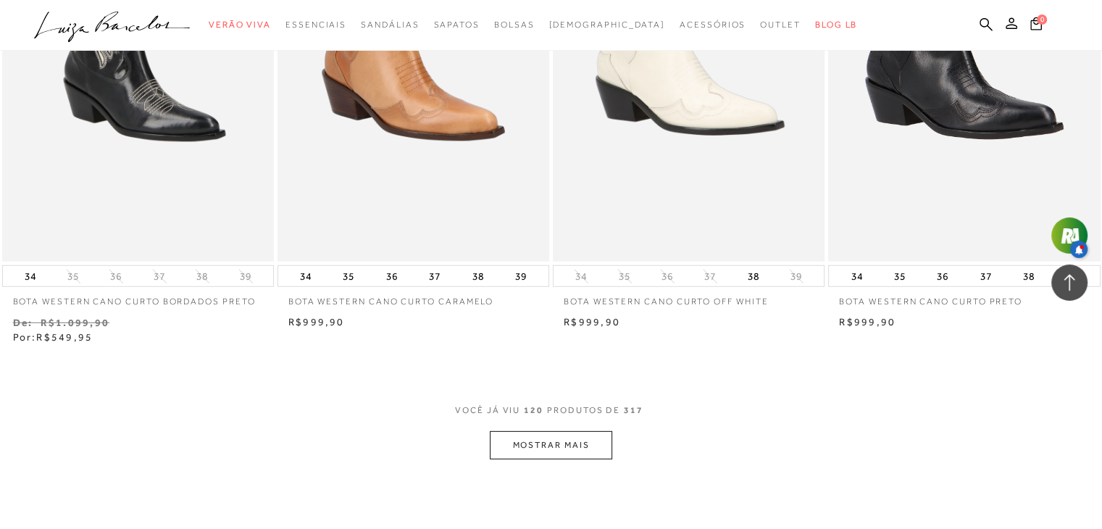
scroll to position [15281, 0]
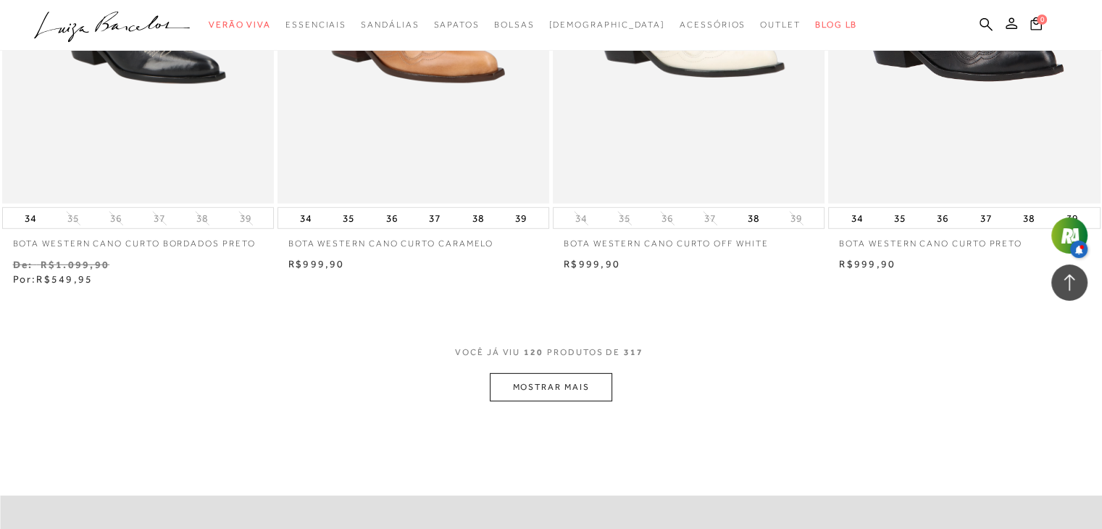
click at [544, 390] on button "MOSTRAR MAIS" at bounding box center [551, 387] width 122 height 28
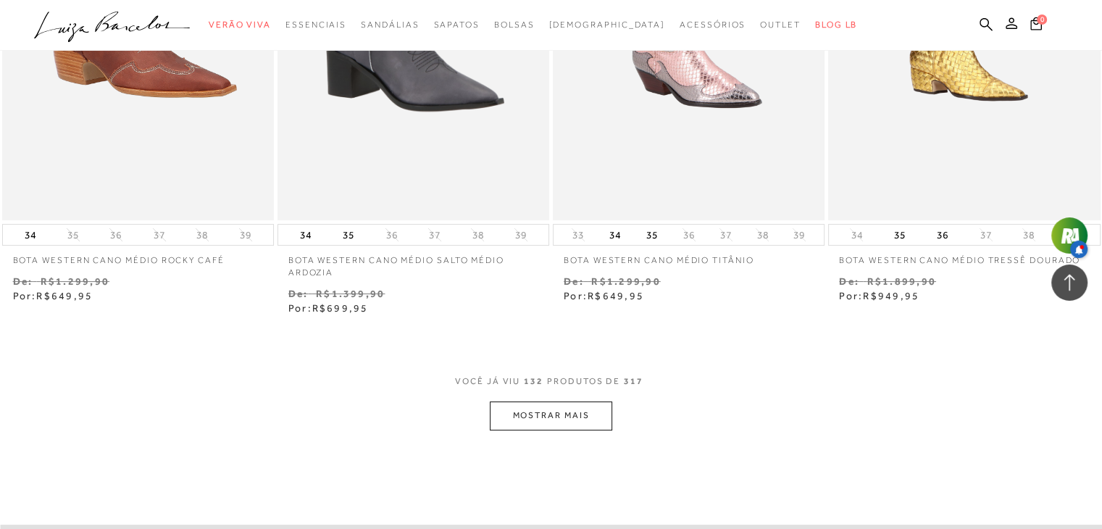
scroll to position [16822, 0]
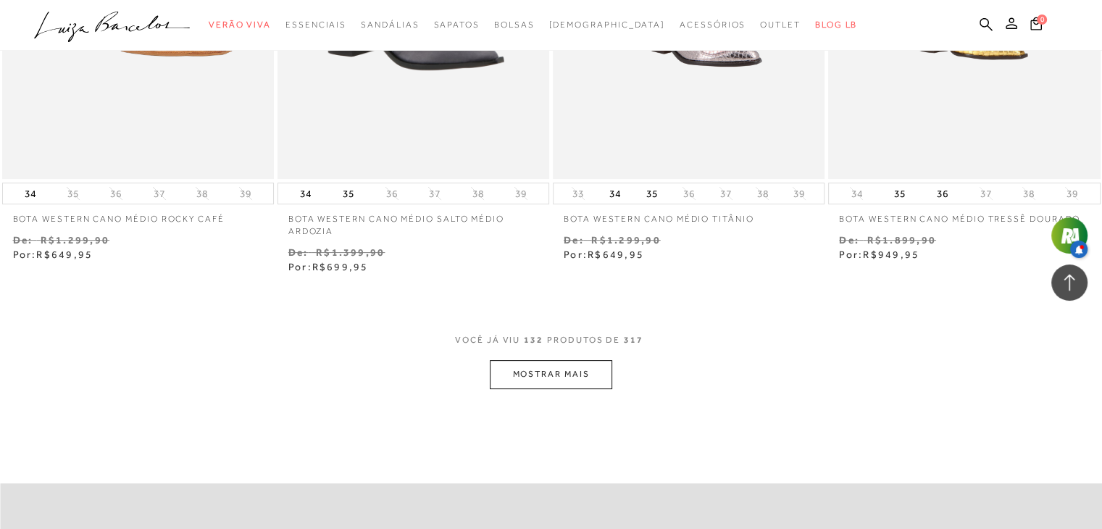
click at [538, 360] on button "MOSTRAR MAIS" at bounding box center [551, 374] width 122 height 28
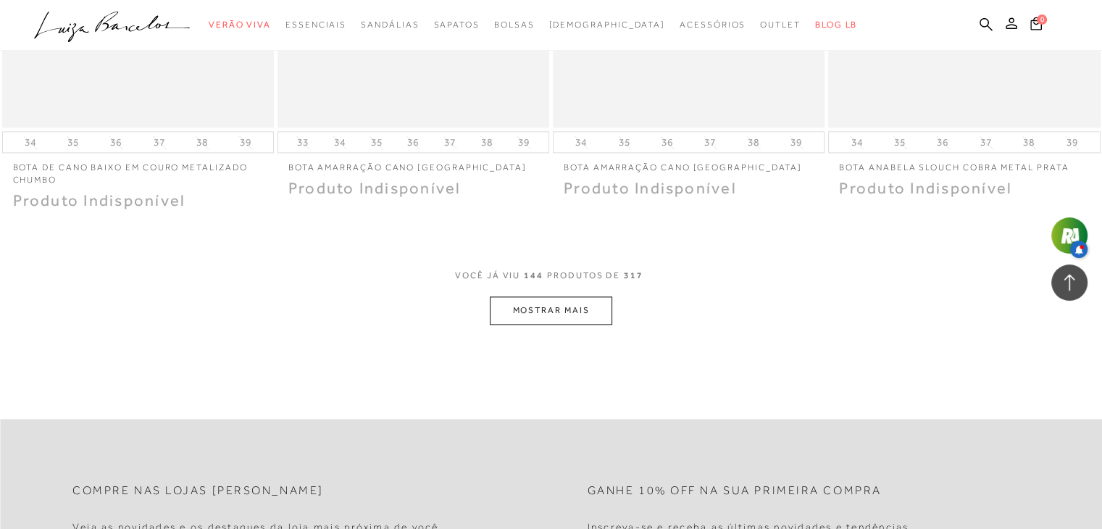
scroll to position [18464, 0]
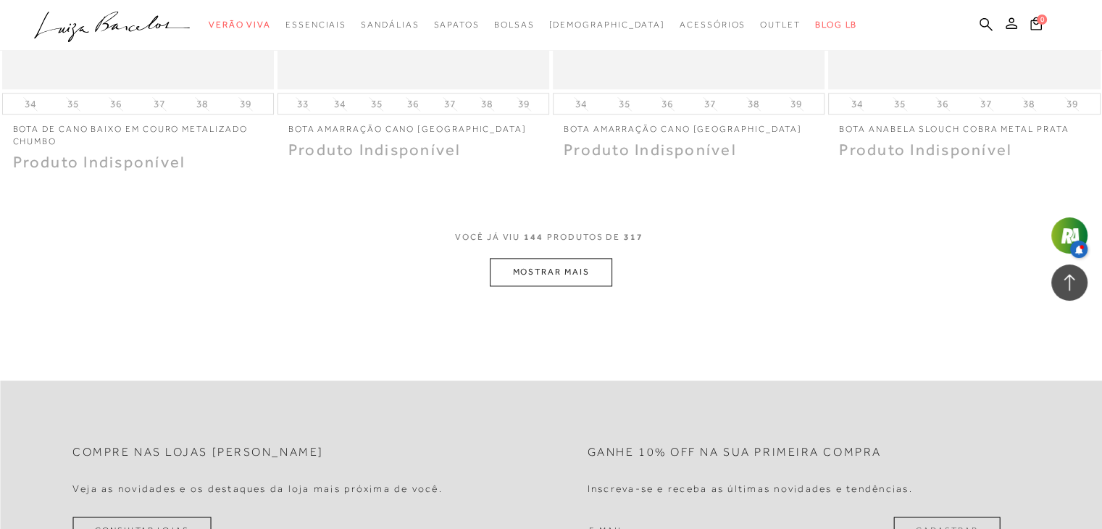
click at [550, 271] on button "MOSTRAR MAIS" at bounding box center [551, 272] width 122 height 28
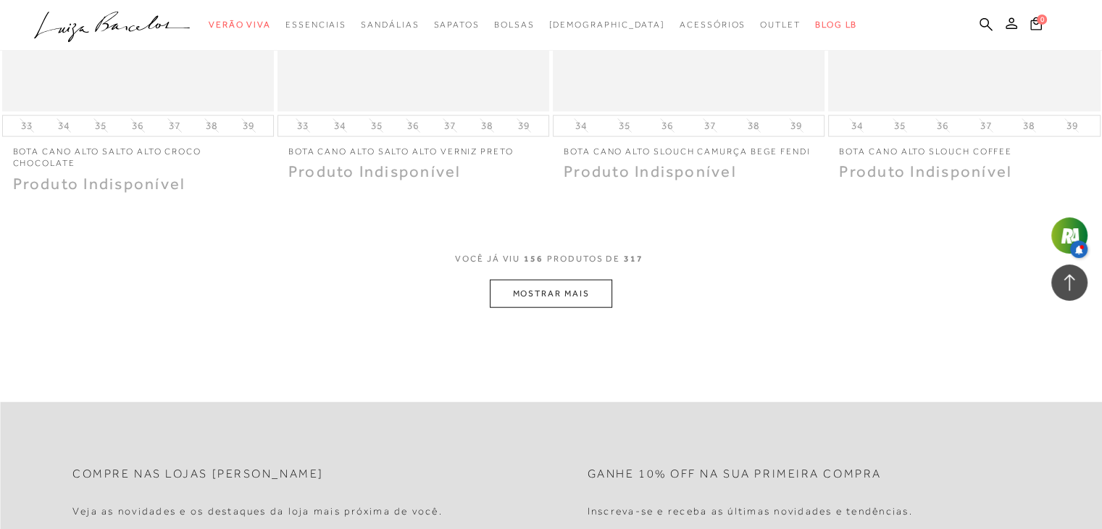
scroll to position [19952, 0]
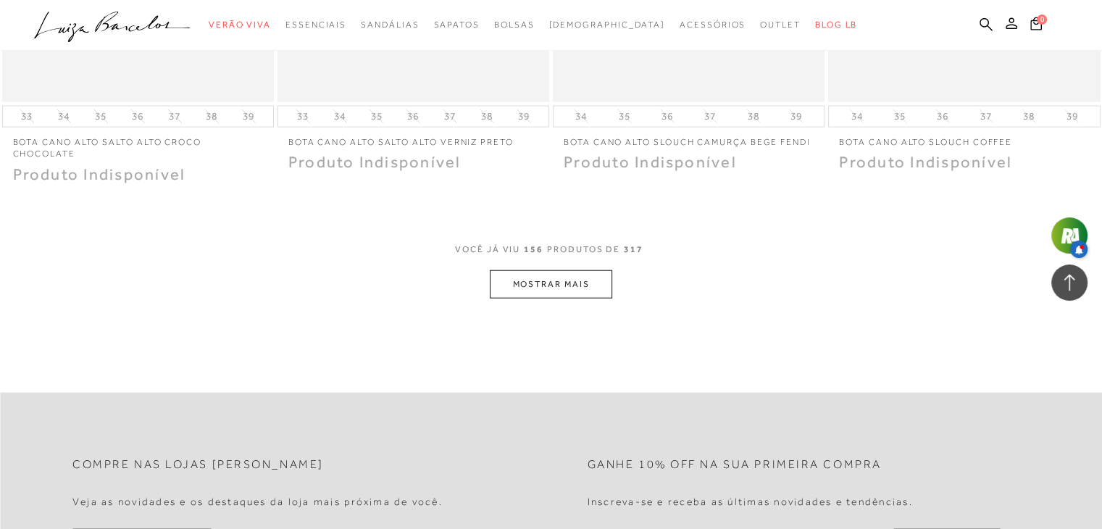
click at [548, 277] on button "MOSTRAR MAIS" at bounding box center [551, 284] width 122 height 28
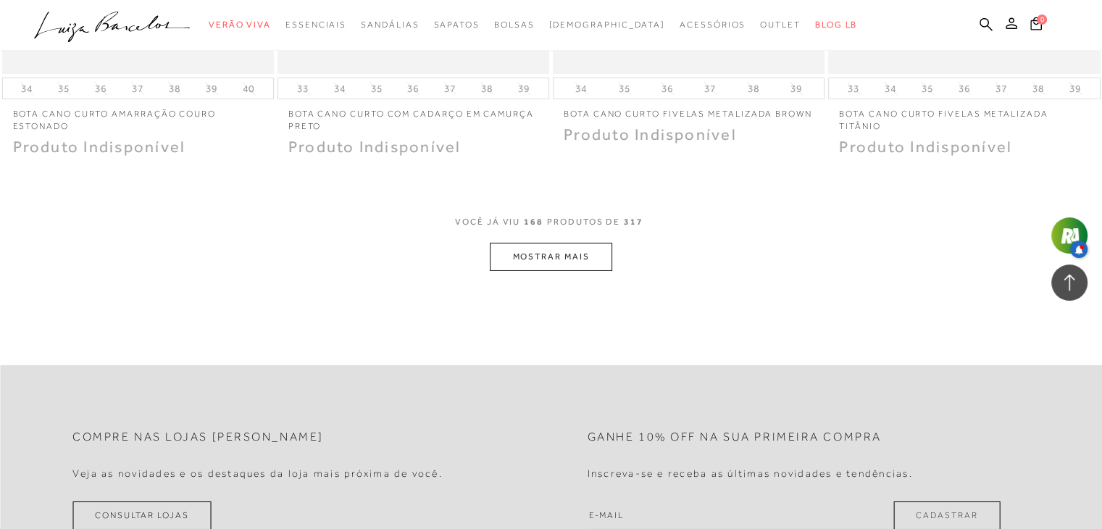
scroll to position [21489, 0]
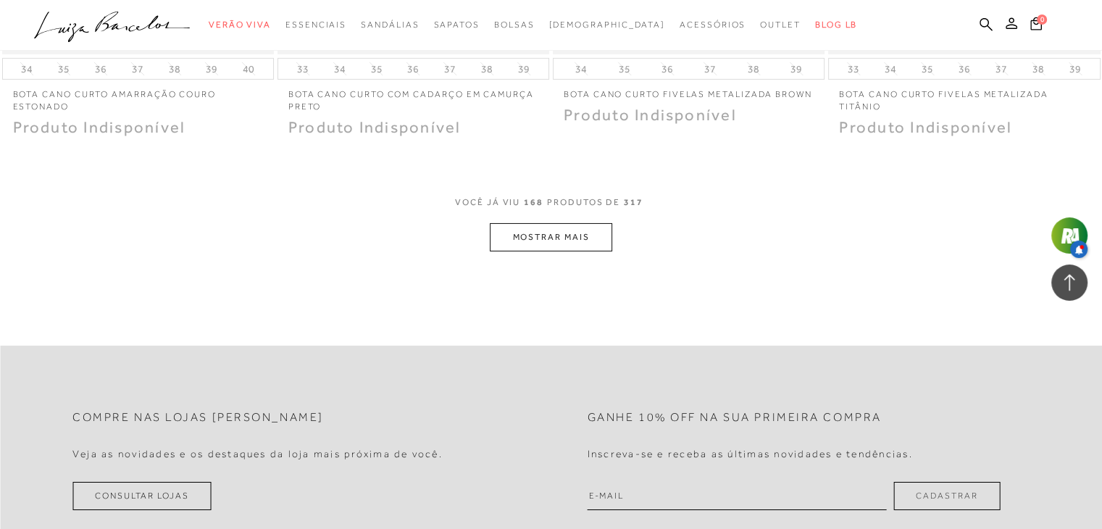
click at [554, 236] on button "MOSTRAR MAIS" at bounding box center [551, 237] width 122 height 28
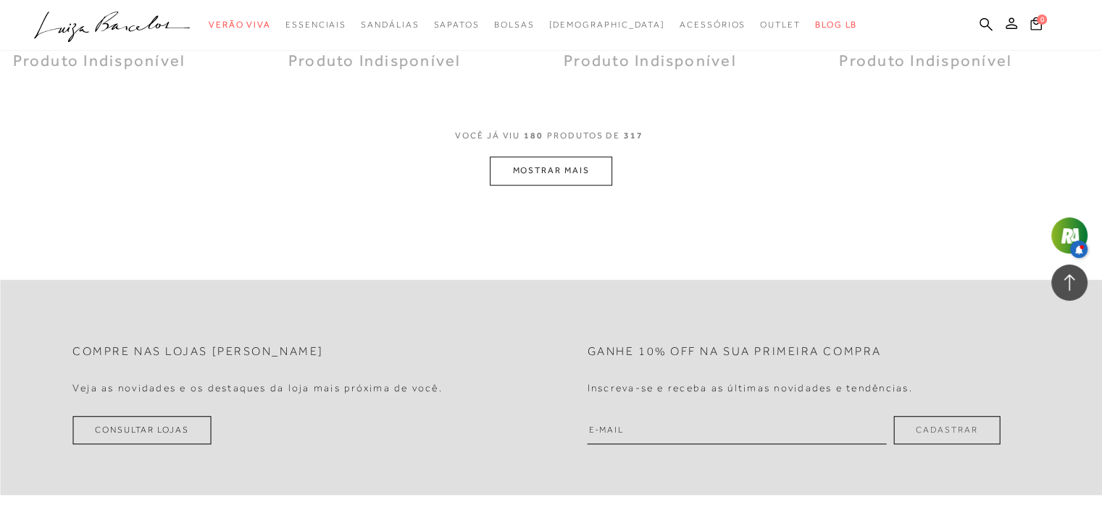
scroll to position [23082, 0]
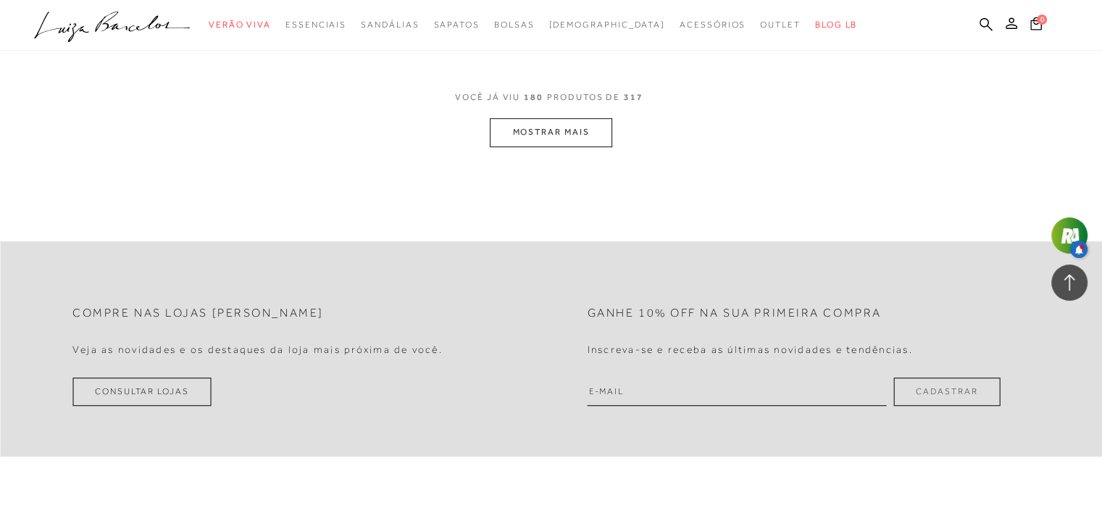
click at [517, 138] on button "MOSTRAR MAIS" at bounding box center [551, 132] width 122 height 28
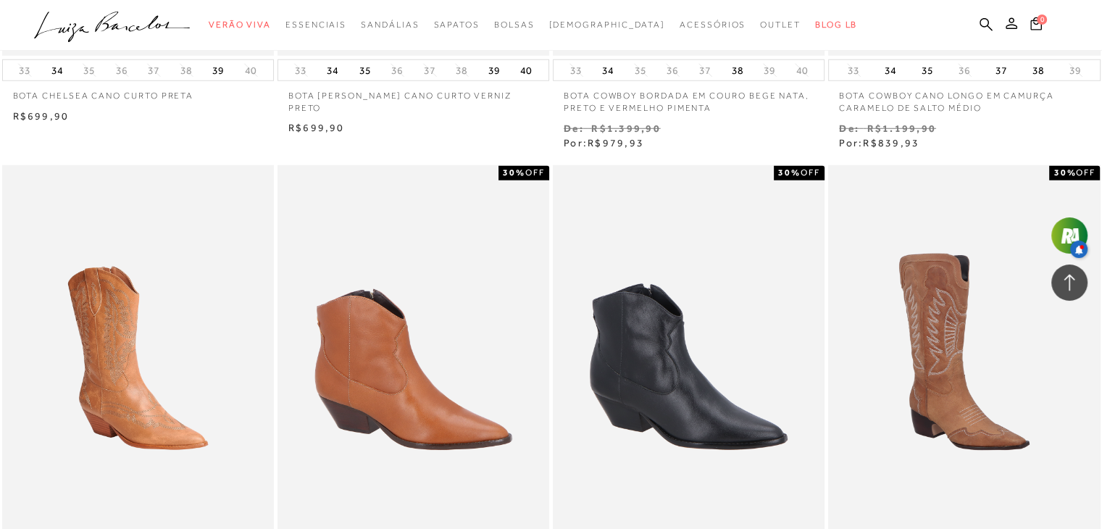
scroll to position [0, 0]
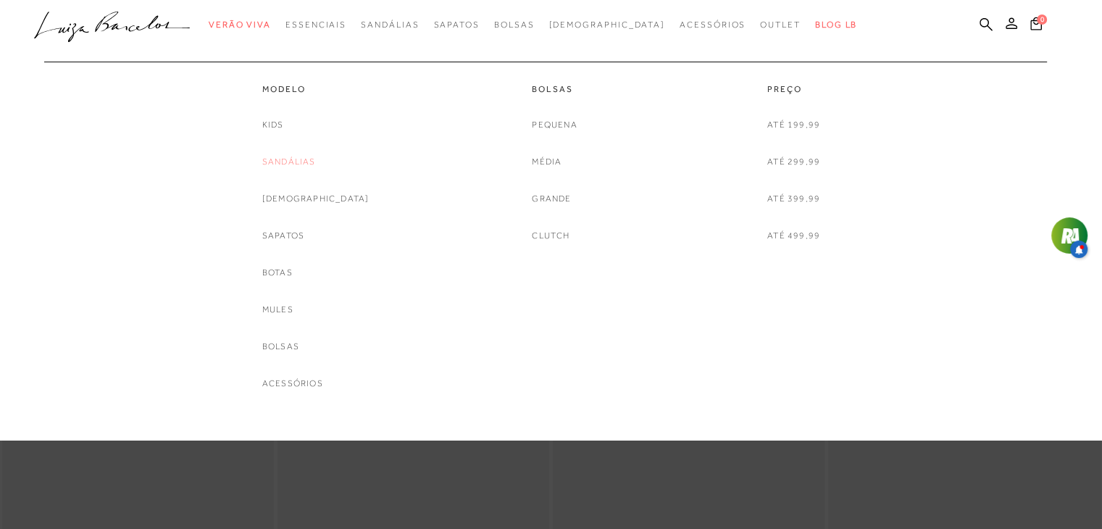
click at [302, 163] on link "Sandálias" at bounding box center [289, 161] width 54 height 15
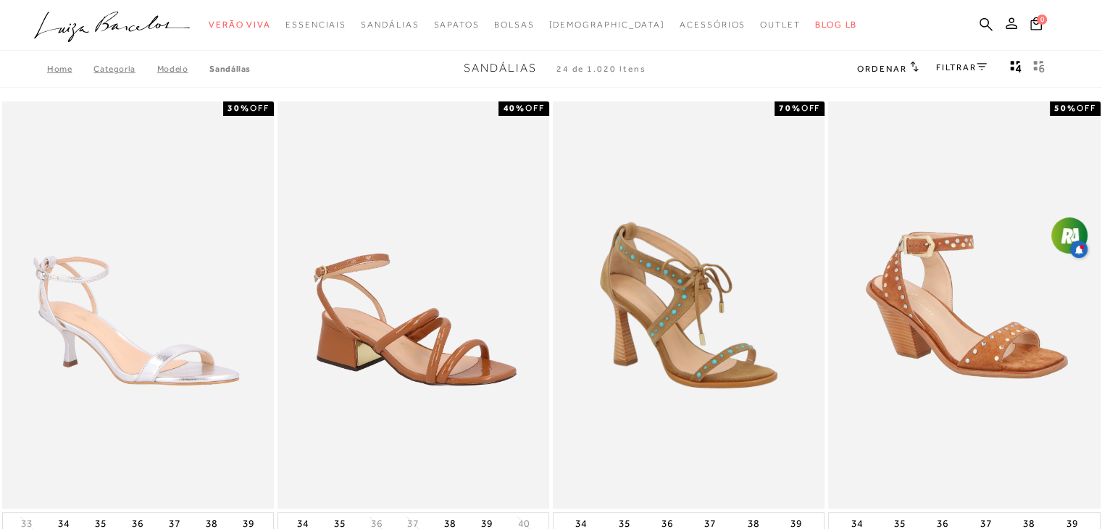
click at [967, 67] on link "FILTRAR" at bounding box center [961, 67] width 51 height 10
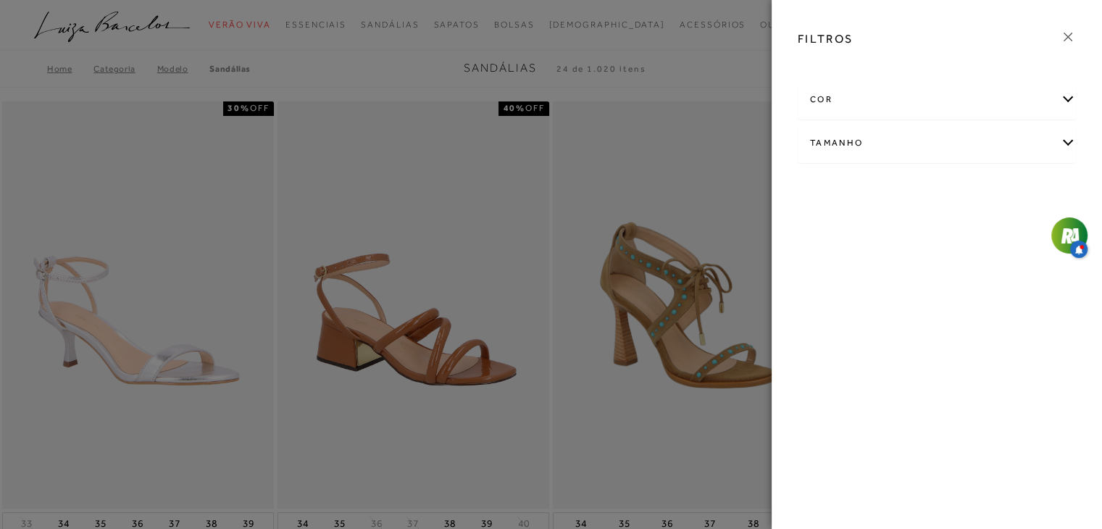
click at [878, 111] on div "cor" at bounding box center [937, 99] width 277 height 38
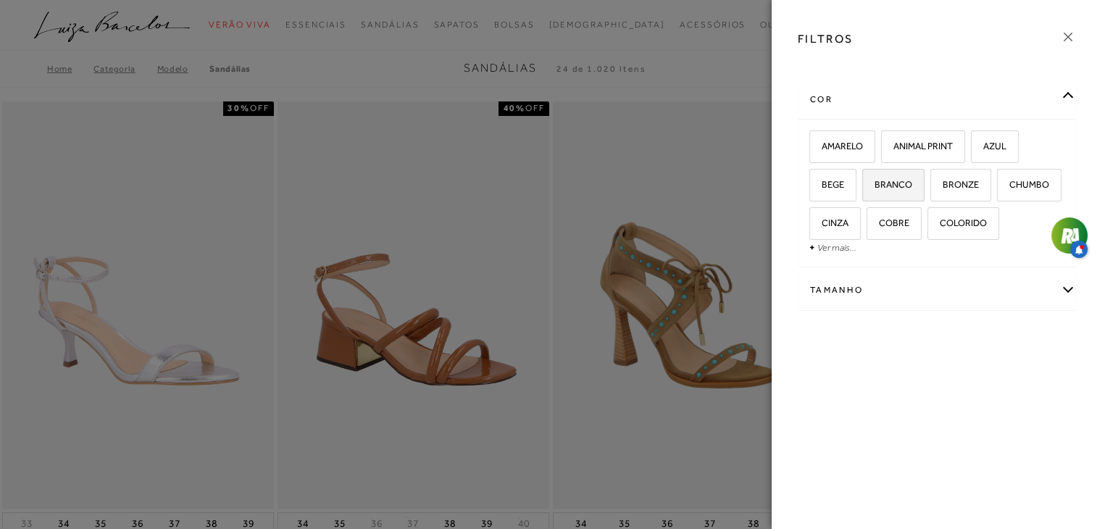
click at [899, 185] on span "BRANCO" at bounding box center [888, 184] width 49 height 11
click at [875, 185] on input "BRANCO" at bounding box center [867, 187] width 14 height 14
checkbox input "true"
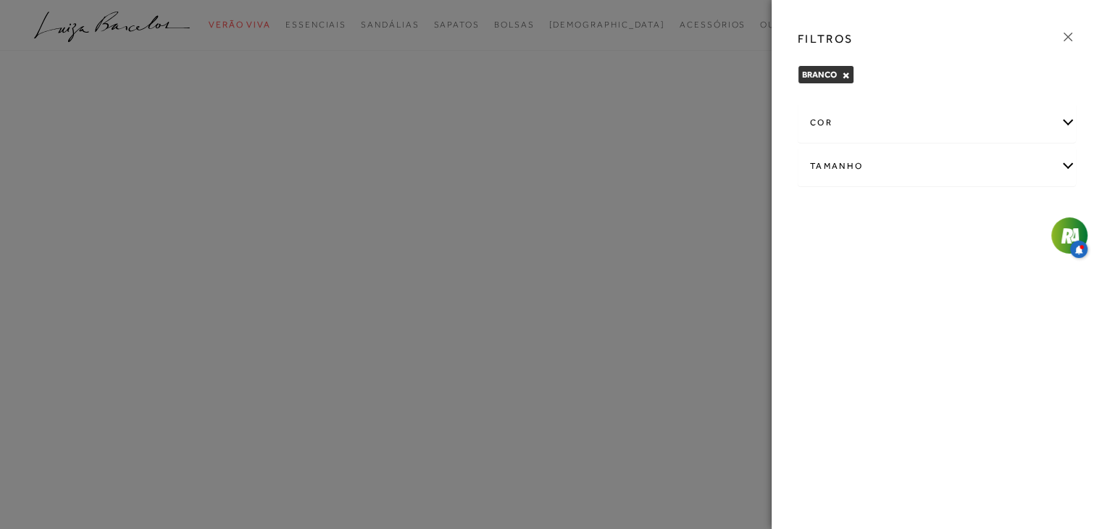
click at [586, 255] on div at bounding box center [551, 264] width 1102 height 529
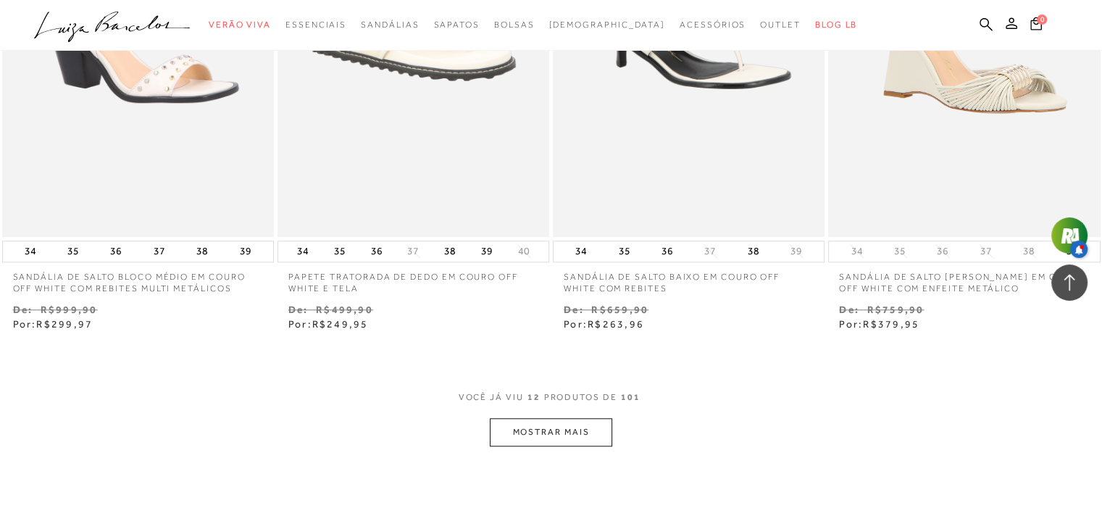
scroll to position [1339, 0]
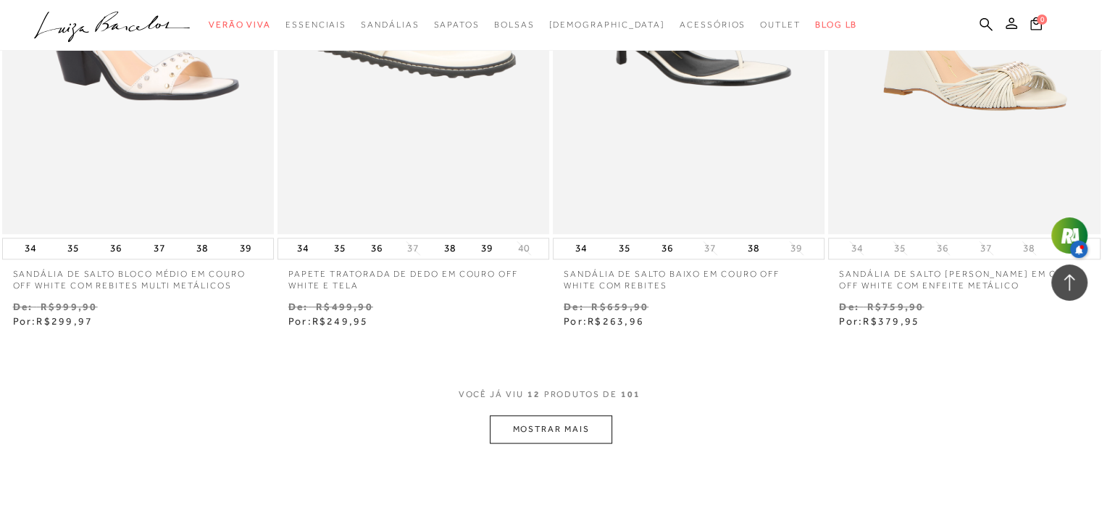
click at [527, 436] on button "MOSTRAR MAIS" at bounding box center [551, 429] width 122 height 28
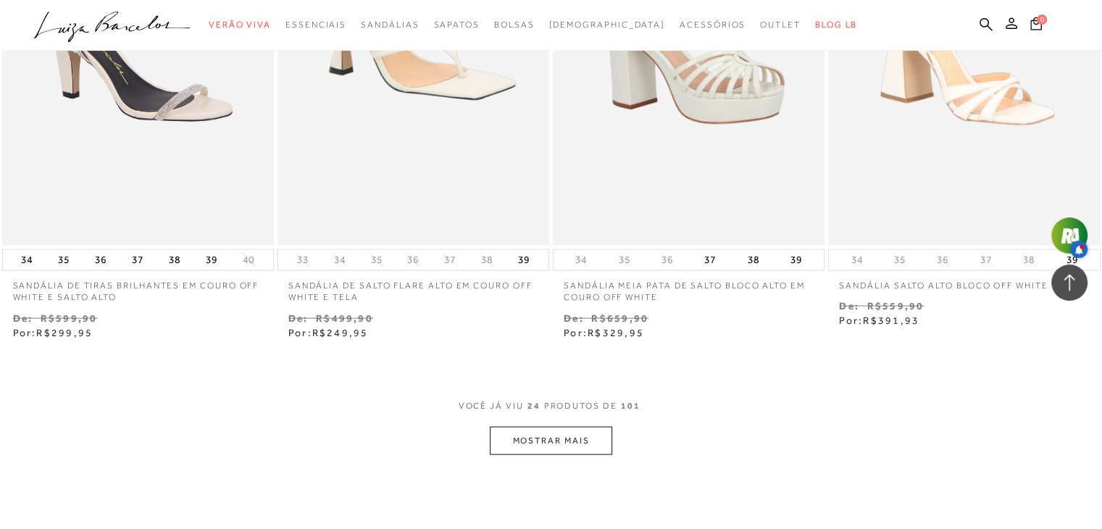
scroll to position [3055, 0]
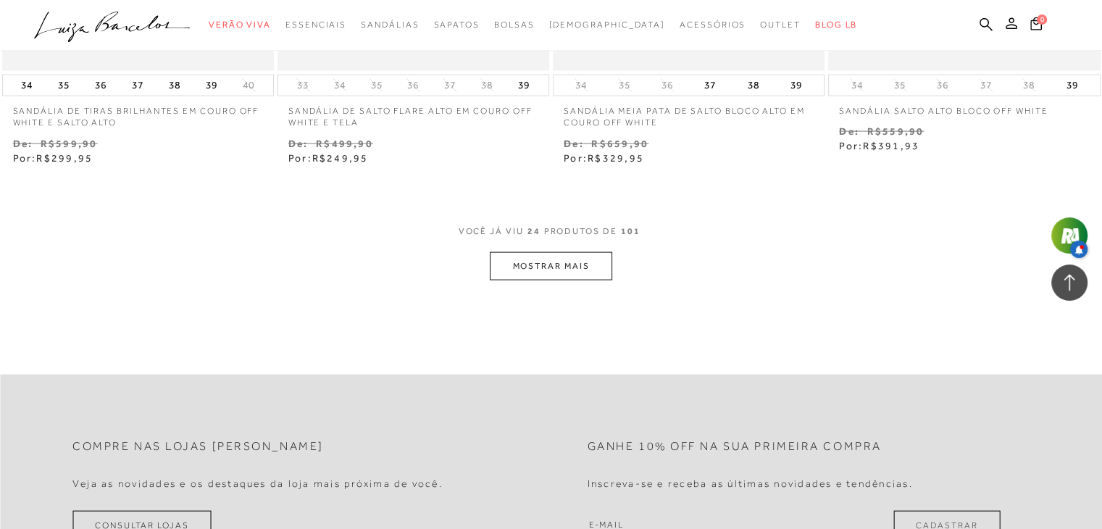
click at [494, 259] on button "MOSTRAR MAIS" at bounding box center [551, 266] width 122 height 28
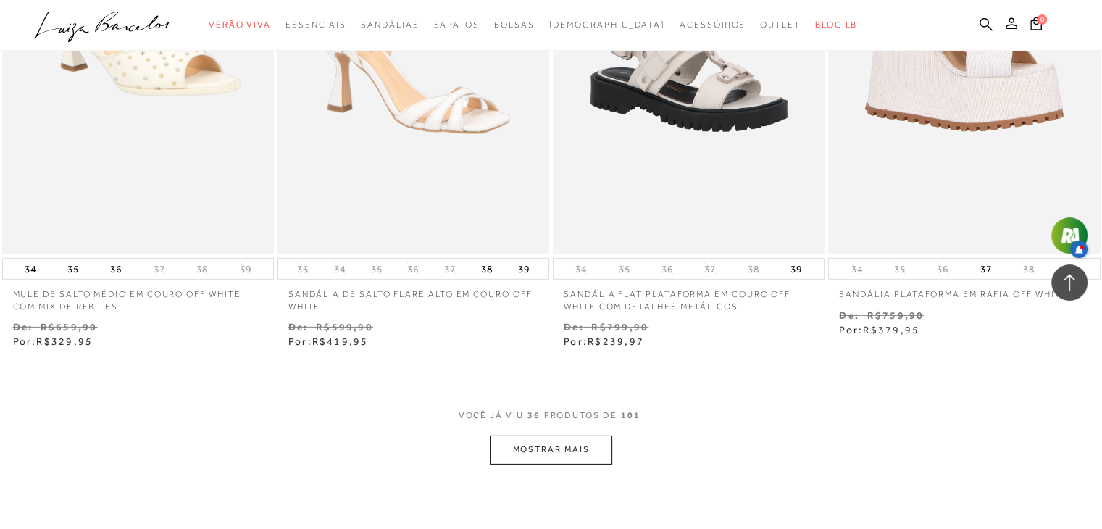
scroll to position [4449, 0]
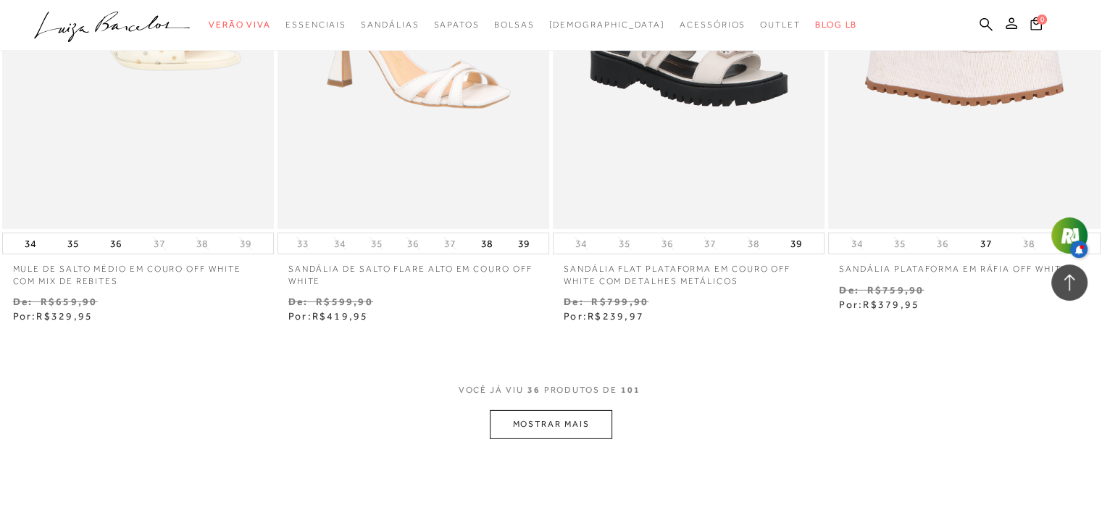
click at [525, 428] on button "MOSTRAR MAIS" at bounding box center [551, 424] width 122 height 28
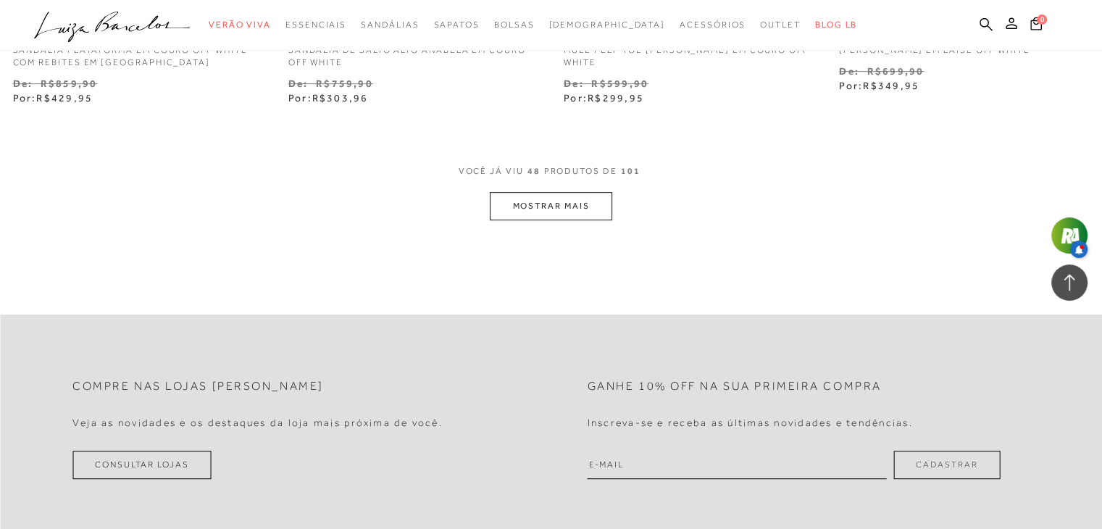
scroll to position [6236, 0]
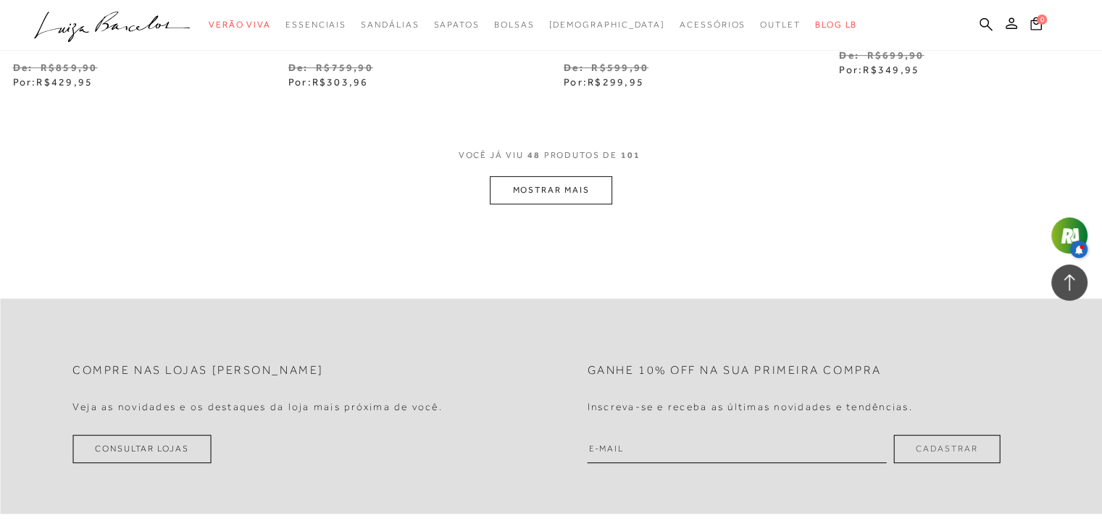
click at [549, 194] on button "MOSTRAR MAIS" at bounding box center [551, 190] width 122 height 28
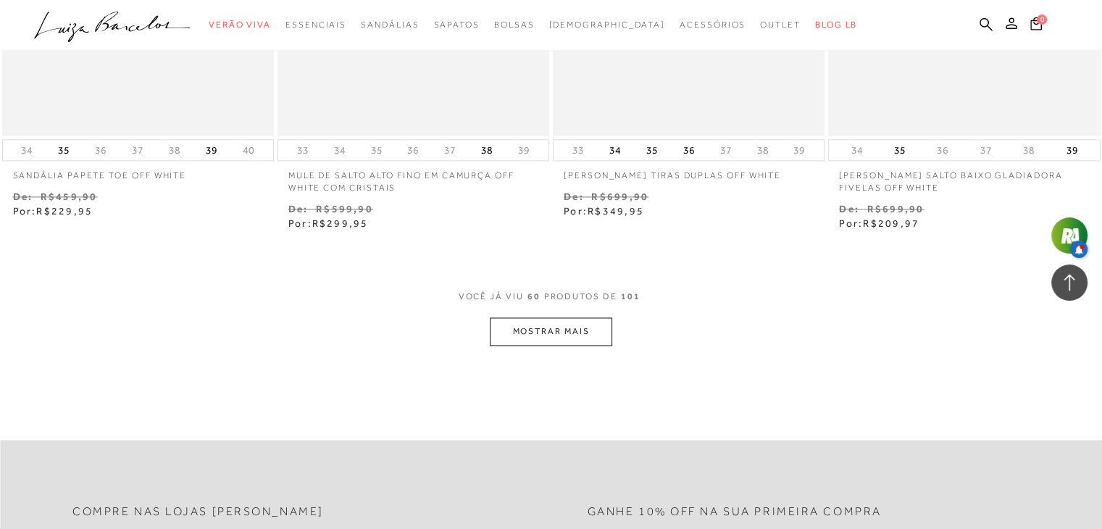
scroll to position [7666, 0]
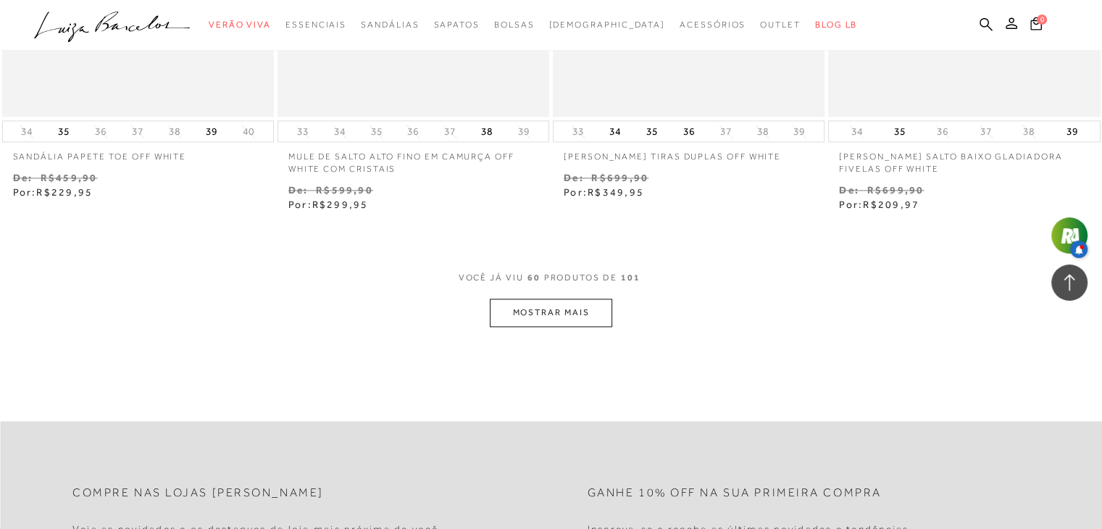
click at [580, 306] on button "MOSTRAR MAIS" at bounding box center [551, 313] width 122 height 28
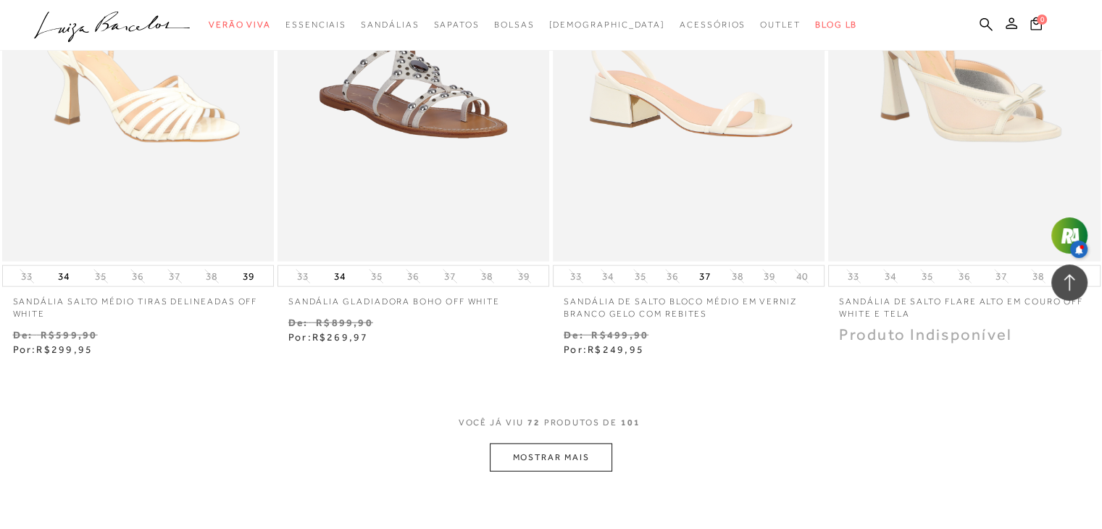
scroll to position [9109, 0]
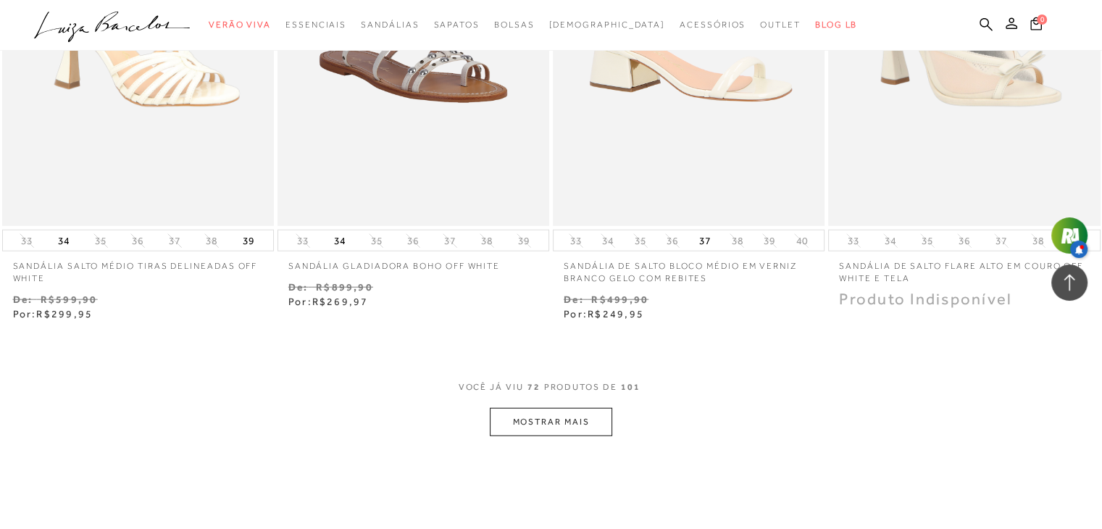
click at [565, 424] on button "MOSTRAR MAIS" at bounding box center [551, 422] width 122 height 28
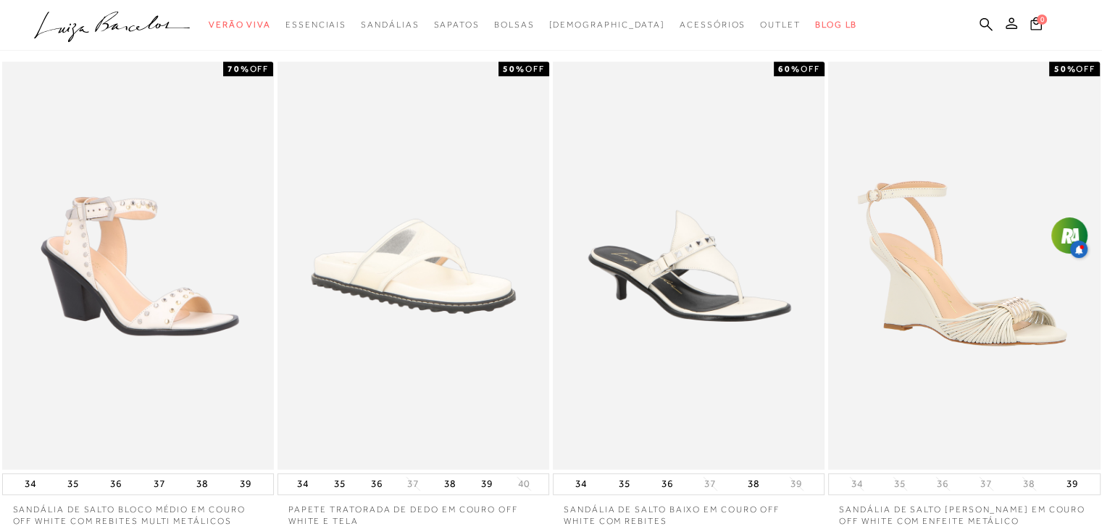
scroll to position [0, 0]
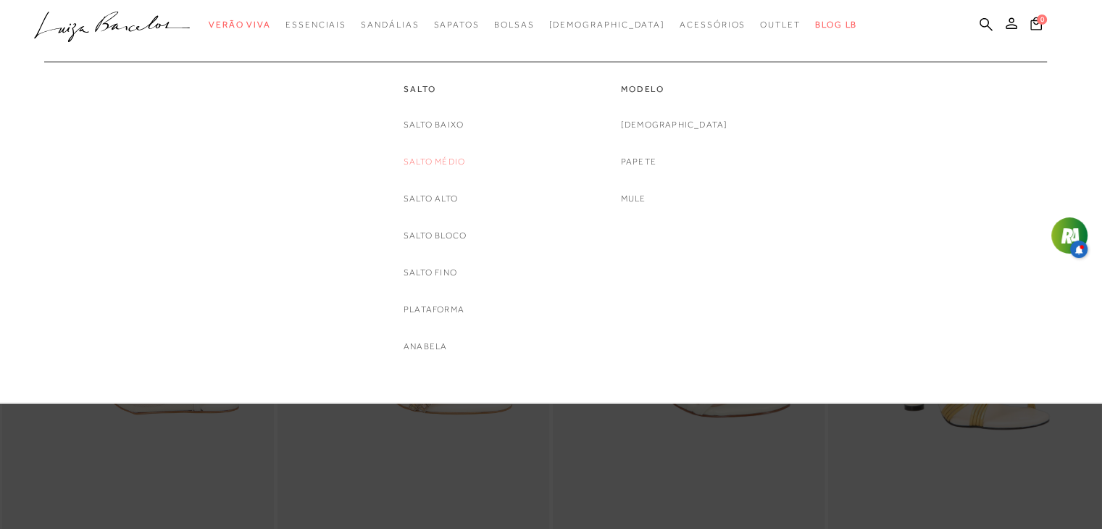
click at [430, 163] on link "Salto Médio" at bounding box center [435, 161] width 62 height 15
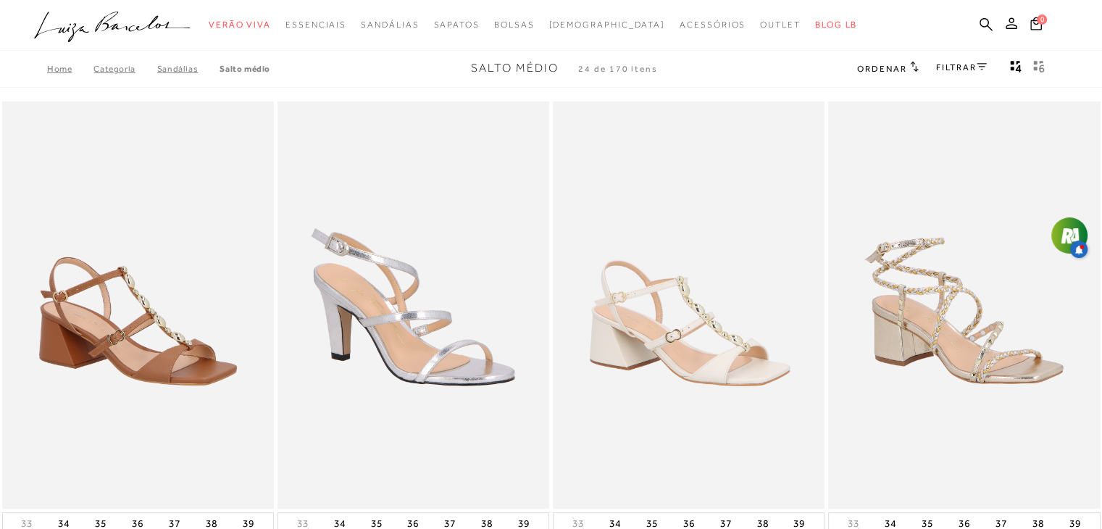
click at [965, 70] on link "FILTRAR" at bounding box center [961, 67] width 51 height 10
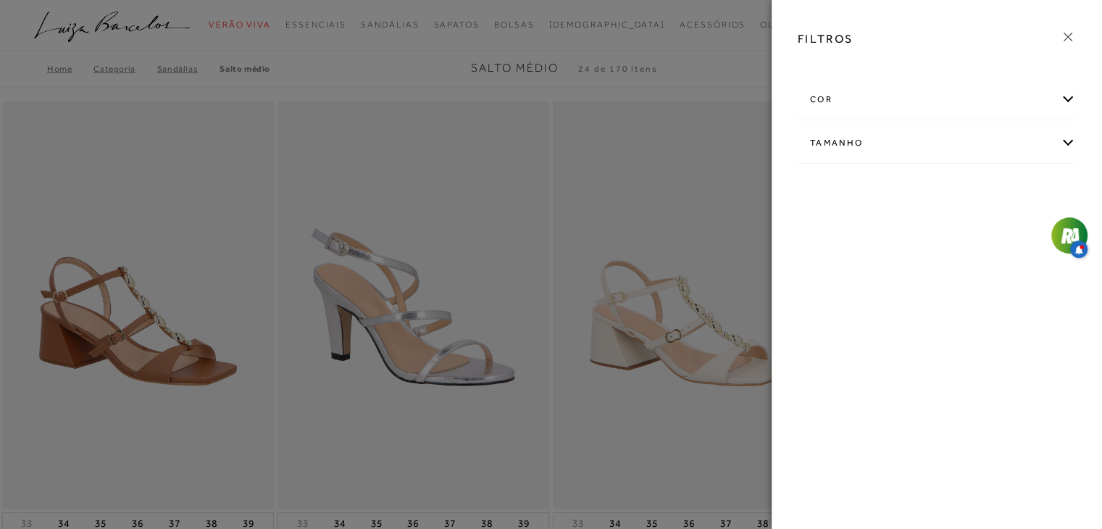
click at [881, 96] on div "cor" at bounding box center [937, 99] width 277 height 38
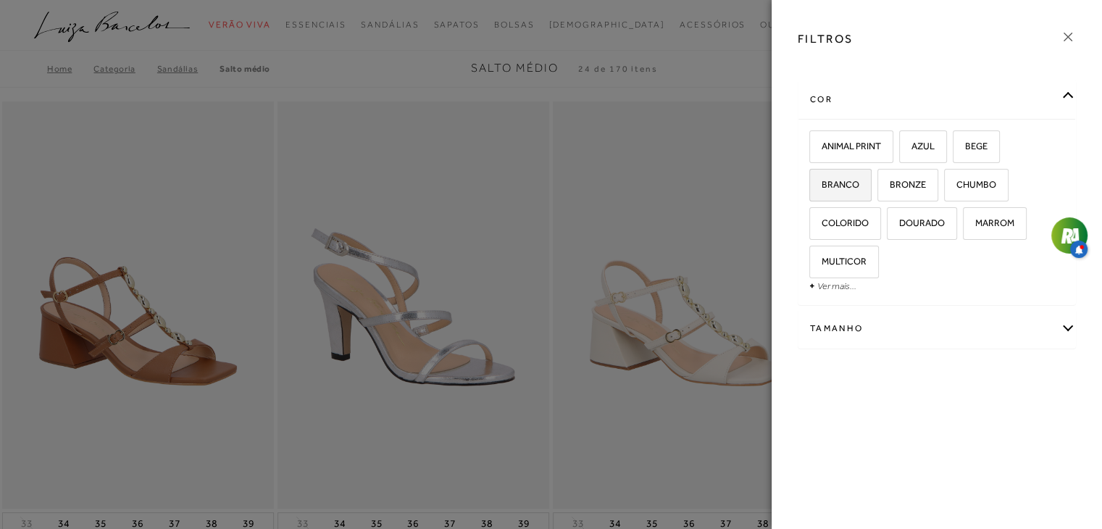
click at [844, 183] on span "BRANCO" at bounding box center [835, 184] width 49 height 11
click at [822, 183] on input "BRANCO" at bounding box center [814, 187] width 14 height 14
checkbox input "true"
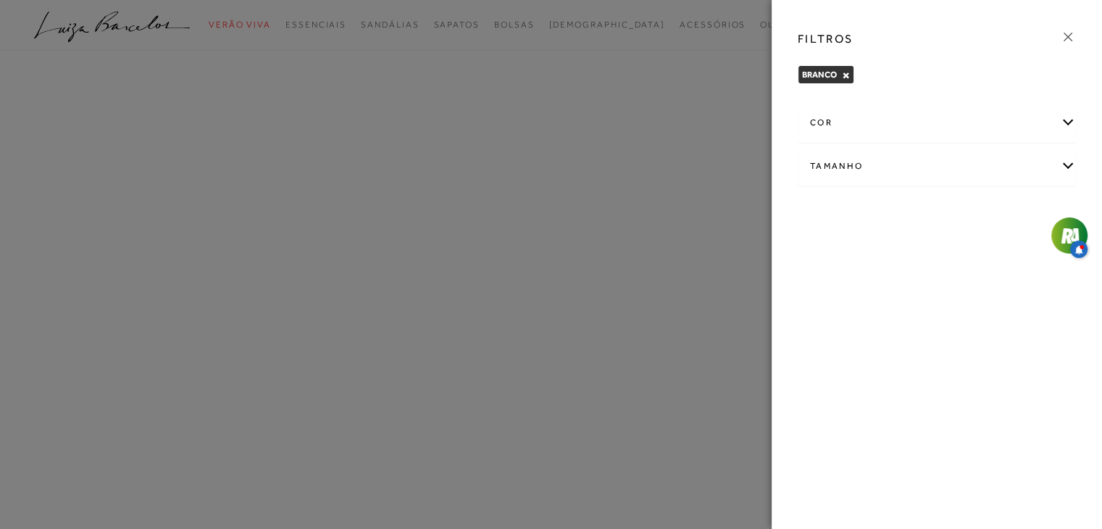
click at [707, 218] on div at bounding box center [551, 264] width 1102 height 529
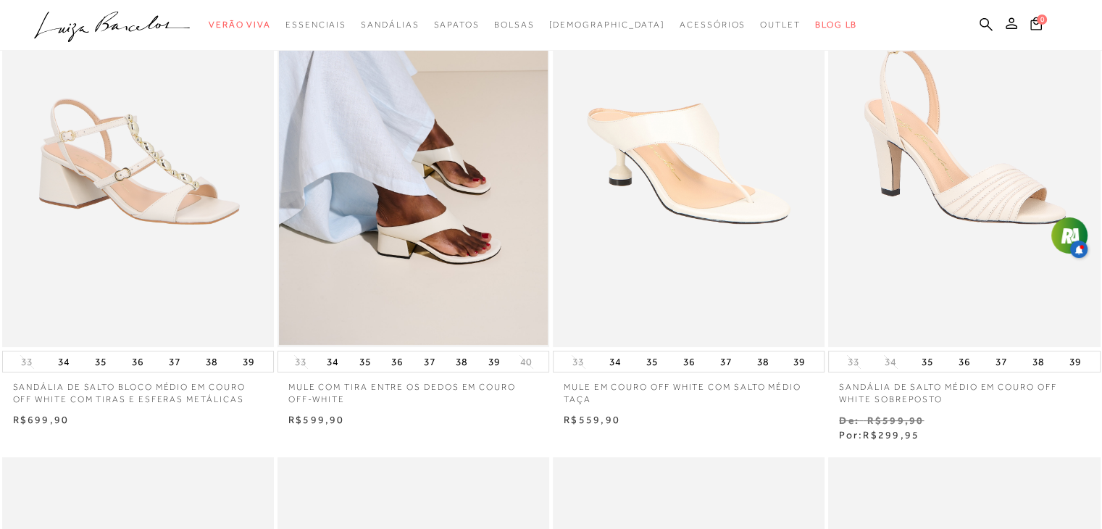
scroll to position [183, 0]
